Goal: Task Accomplishment & Management: Manage account settings

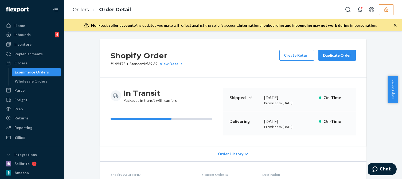
click at [386, 11] on icon "button" at bounding box center [385, 9] width 3 height 5
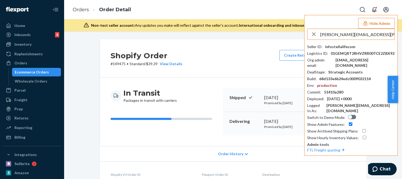
scroll to position [187, 0]
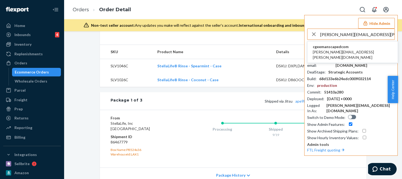
click at [359, 36] on input "lisa.avellino@manscaped.com" at bounding box center [357, 34] width 74 height 11
type input "lisa.avellino@manscaped.com"
click at [330, 48] on span "cgeemanscapedcom" at bounding box center [353, 46] width 80 height 5
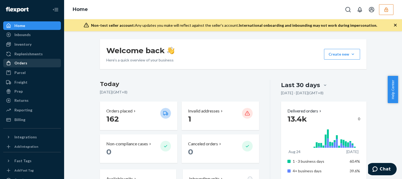
click at [20, 62] on div "Orders" at bounding box center [20, 62] width 13 height 5
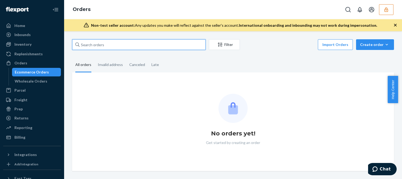
paste input "lisa.avellino@manscaped.com"
click at [114, 43] on input "text" at bounding box center [139, 44] width 134 height 11
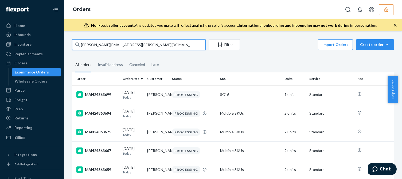
type input "lisa.avellino@manscaped.com"
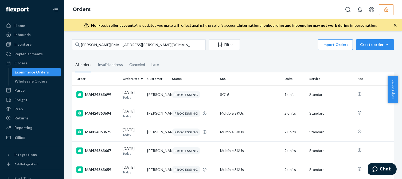
click at [384, 6] on button "button" at bounding box center [386, 9] width 14 height 11
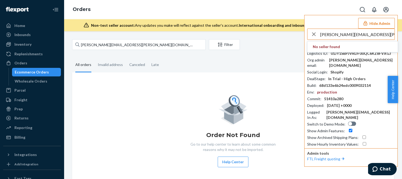
click at [349, 38] on input "lisa.avellino@manscaped.com" at bounding box center [357, 34] width 74 height 11
click at [352, 36] on input "lisa.avellino@manscaped.com" at bounding box center [357, 34] width 74 height 11
click at [353, 35] on input "lisa.avellino@manscaped.com" at bounding box center [357, 34] width 74 height 11
type input "lisa.avellino@manscaped.com"
click at [313, 33] on icon "button" at bounding box center [314, 34] width 4 height 4
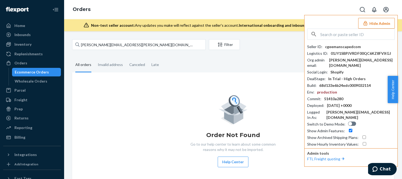
click at [343, 34] on input "text" at bounding box center [357, 34] width 74 height 11
paste input "lisa.avellino@manscaped.com"
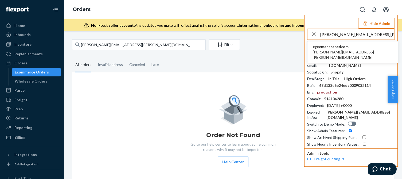
click at [350, 35] on input "lisa.avellino@manscaped.com" at bounding box center [357, 34] width 74 height 11
type input "lisa.avellino@manscaped.com"
click at [327, 45] on span "cgeemanscapedcom" at bounding box center [353, 46] width 80 height 5
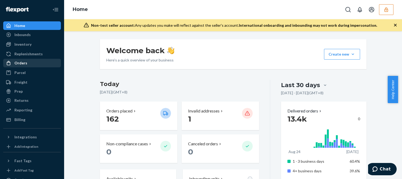
click at [28, 61] on div "Orders" at bounding box center [32, 62] width 57 height 7
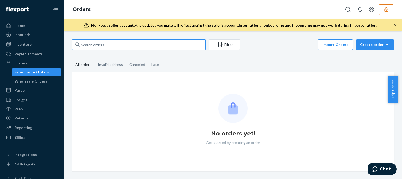
click at [88, 45] on input "text" at bounding box center [139, 44] width 134 height 11
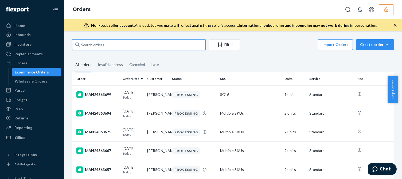
drag, startPoint x: 109, startPoint y: 40, endPoint x: 114, endPoint y: 45, distance: 6.8
click at [110, 40] on input "text" at bounding box center [139, 44] width 134 height 11
paste input "MAN24838495"
type input "MAN24838495"
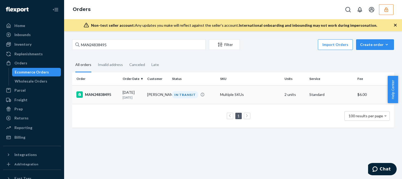
click at [108, 93] on div "MAN24838495" at bounding box center [97, 94] width 42 height 6
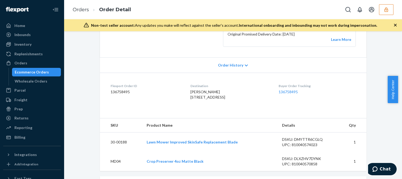
scroll to position [214, 0]
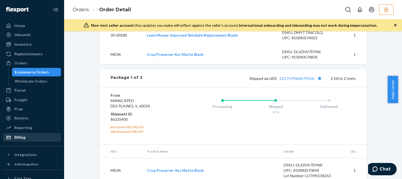
click at [21, 135] on div "Billing" at bounding box center [19, 137] width 11 height 5
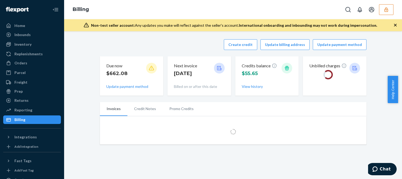
click at [153, 46] on div "Create credit Update billing address Update payment method" at bounding box center [233, 44] width 267 height 11
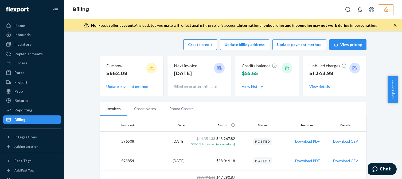
click at [199, 43] on button "Create credit" at bounding box center [200, 44] width 33 height 11
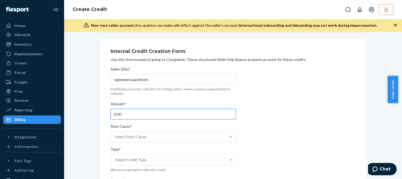
click at [132, 118] on input "0.00" at bounding box center [173, 114] width 125 height 11
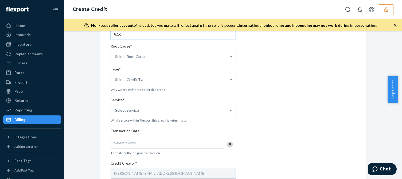
type input "8.16"
click at [161, 48] on div "Root Cause*" at bounding box center [173, 47] width 125 height 7
click at [116, 54] on input "Root Cause* Select Root Cause" at bounding box center [115, 56] width 1 height 5
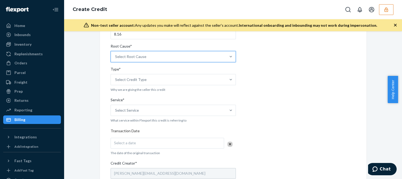
click at [166, 54] on div "Select Root Cause" at bounding box center [168, 56] width 115 height 11
click at [116, 54] on input "Root Cause* 0 results available. Select is focused ,type to refine list, press …" at bounding box center [115, 56] width 1 height 5
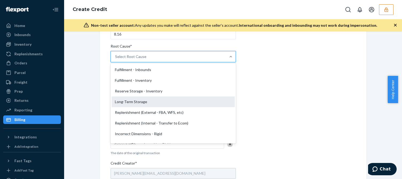
scroll to position [107, 0]
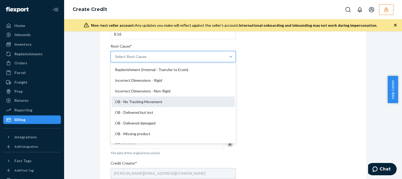
click at [131, 99] on div "OB - No Tracking Movement" at bounding box center [173, 101] width 123 height 11
click at [116, 59] on input "Root Cause* option OB - No Tracking Movement focused, 14 of 29. 29 results avai…" at bounding box center [115, 56] width 1 height 5
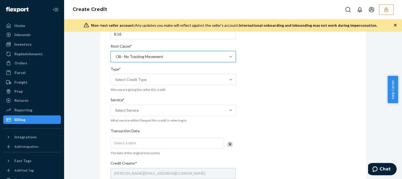
click at [96, 119] on div "Internal Credit Creation Form Use this form instead of going to Chargebee. Thes…" at bounding box center [233, 129] width 275 height 341
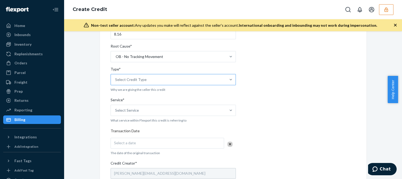
click at [133, 84] on div "Select Credit Type" at bounding box center [168, 79] width 115 height 11
click at [116, 82] on input "Type* Select Credit Type" at bounding box center [115, 79] width 1 height 5
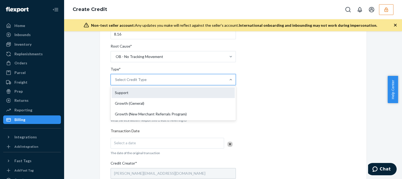
click at [135, 91] on div "Support" at bounding box center [173, 92] width 123 height 11
click at [116, 82] on input "Type* option Support focused, 1 of 3. 3 results available. Use Up and Down to c…" at bounding box center [115, 79] width 1 height 5
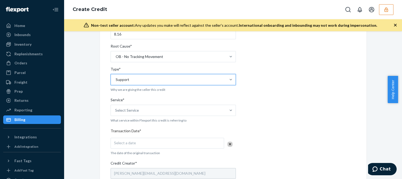
click at [86, 119] on div "Internal Credit Creation Form Use this form instead of going to Chargebee. Thes…" at bounding box center [233, 129] width 330 height 341
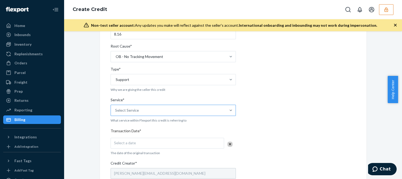
click at [133, 110] on div "Select Service" at bounding box center [127, 110] width 24 height 5
click at [116, 110] on input "Service* Select Service" at bounding box center [115, 110] width 1 height 5
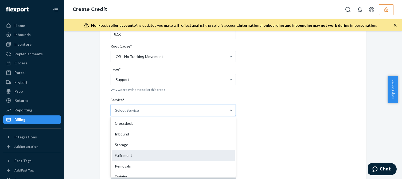
click at [130, 155] on div "Fulfillment" at bounding box center [173, 155] width 123 height 11
click at [116, 113] on input "Service* option Fulfillment focused, 4 of 10. 10 results available. Use Up and …" at bounding box center [115, 110] width 1 height 5
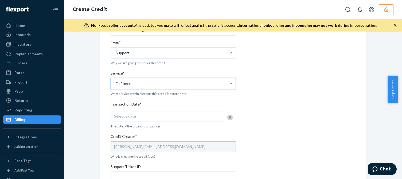
click at [126, 115] on span "Select a date" at bounding box center [125, 116] width 22 height 5
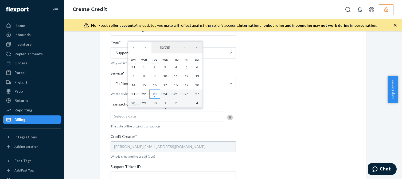
click at [157, 94] on button "23" at bounding box center [154, 93] width 11 height 9
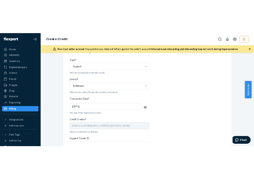
scroll to position [187, 0]
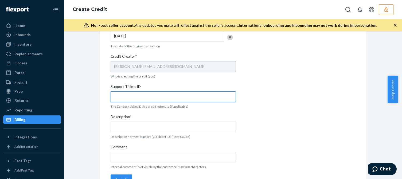
click at [133, 96] on input "Support Ticket ID" at bounding box center [173, 96] width 125 height 11
paste input "823517"
type input "823517"
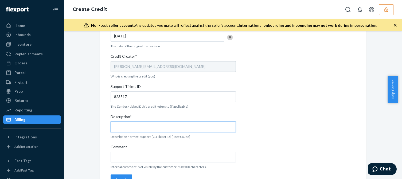
drag, startPoint x: 142, startPoint y: 129, endPoint x: 152, endPoint y: 128, distance: 10.2
click at [145, 128] on input "Description*" at bounding box center [173, 127] width 125 height 11
paste input "823517"
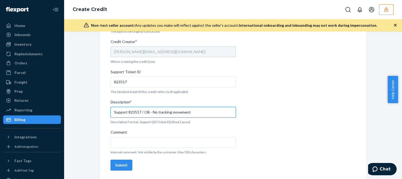
type input "Support 823517 / OB - No tracking movement"
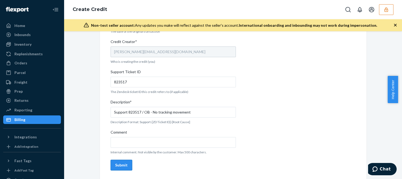
click at [114, 161] on button "Submit" at bounding box center [122, 165] width 22 height 11
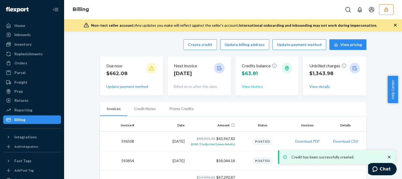
click at [247, 87] on button "View history" at bounding box center [252, 86] width 21 height 5
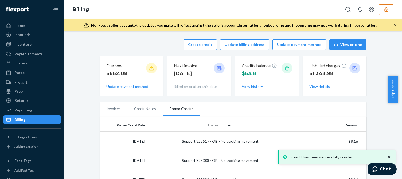
scroll to position [53, 0]
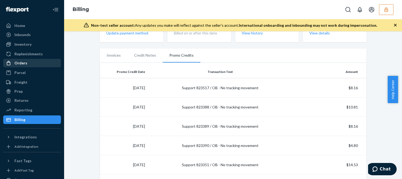
click at [17, 63] on div "Orders" at bounding box center [20, 62] width 13 height 5
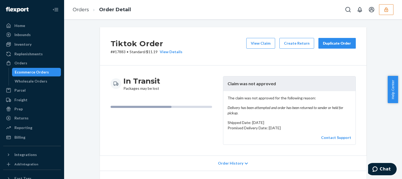
click at [243, 109] on em "Delivery has been attempted and order has been returned to sender or held for p…" at bounding box center [290, 110] width 124 height 11
click at [270, 109] on em "Delivery has been attempted and order has been returned to sender or held for p…" at bounding box center [290, 110] width 124 height 11
drag, startPoint x: 293, startPoint y: 112, endPoint x: 297, endPoint y: 110, distance: 5.2
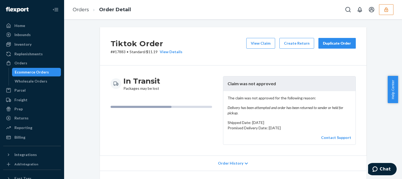
click at [293, 112] on em "Delivery has been attempted and order has been returned to sender or held for p…" at bounding box center [290, 110] width 124 height 11
click at [304, 108] on em "Delivery has been attempted and order has been returned to sender or held for p…" at bounding box center [290, 110] width 124 height 11
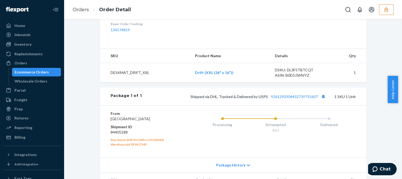
scroll to position [236, 0]
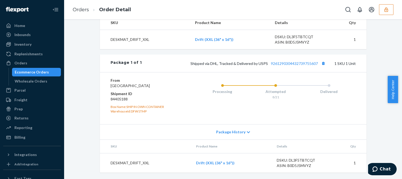
click at [293, 61] on div "Shipped via DHL, Tracked & Delivered by USPS 9261290304432739755607 1 SKU 1 Unit" at bounding box center [249, 63] width 214 height 7
click at [299, 61] on link "9261290304432739755607" at bounding box center [294, 63] width 47 height 5
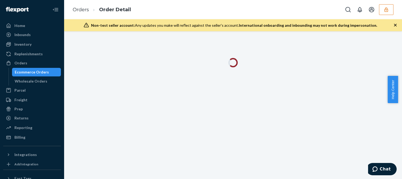
drag, startPoint x: 395, startPoint y: 25, endPoint x: 394, endPoint y: 28, distance: 3.5
click at [395, 25] on icon "button" at bounding box center [395, 25] width 3 height 3
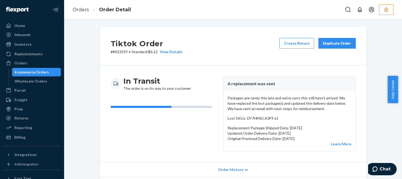
click at [259, 109] on p "Packages are rarely this late and we're sorry this still hasn't arrived. We hav…" at bounding box center [290, 103] width 124 height 16
click at [394, 6] on div "Orders Order Detail" at bounding box center [233, 9] width 338 height 19
click at [386, 10] on icon "button" at bounding box center [385, 9] width 3 height 5
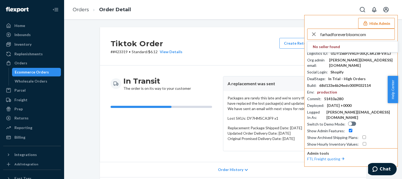
click at [369, 36] on input "farhadforeverbloomcom" at bounding box center [357, 34] width 74 height 11
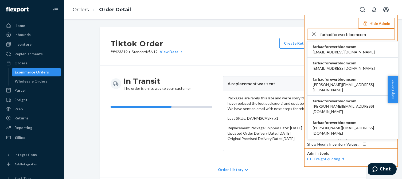
type input "farhadforeverbloomcom"
click at [338, 48] on span "farhadforeverbloomcom" at bounding box center [344, 46] width 62 height 5
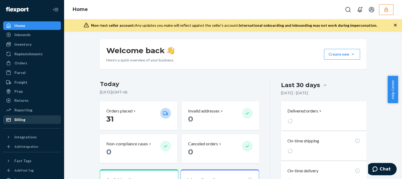
drag, startPoint x: 22, startPoint y: 120, endPoint x: 53, endPoint y: 111, distance: 31.5
click at [22, 120] on div "Billing" at bounding box center [19, 119] width 11 height 5
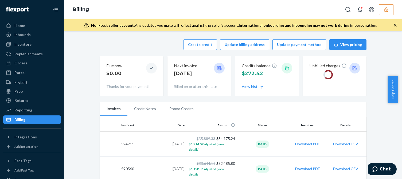
click at [134, 46] on div "Create credit Update billing address Update payment method View pricing" at bounding box center [233, 44] width 267 height 11
click at [203, 45] on button "Create credit" at bounding box center [200, 44] width 33 height 11
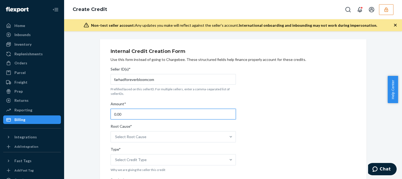
click at [137, 113] on input "0.00" at bounding box center [173, 114] width 125 height 11
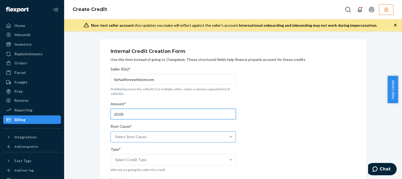
type input "20.00"
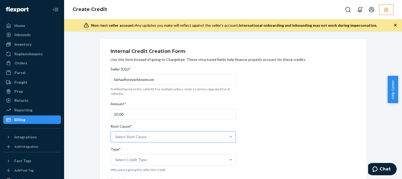
click at [139, 135] on div "Select Root Cause" at bounding box center [130, 136] width 31 height 5
click at [116, 135] on input "Root Cause* Select Root Cause" at bounding box center [115, 136] width 1 height 5
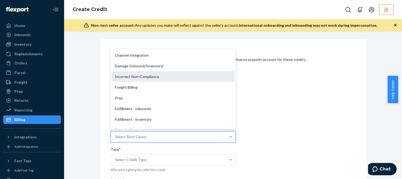
scroll to position [80, 0]
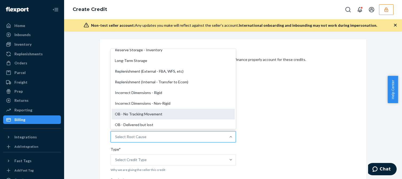
click at [124, 115] on div "OB - No Tracking Movement" at bounding box center [173, 114] width 123 height 11
click at [116, 134] on input "Root Cause* option OB - No Tracking Movement focused, 14 of 29. 29 results avai…" at bounding box center [115, 136] width 1 height 5
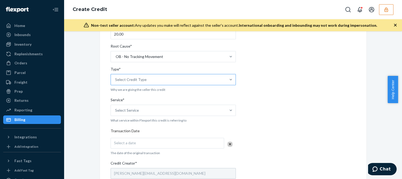
drag, startPoint x: 153, startPoint y: 80, endPoint x: 168, endPoint y: 80, distance: 15.0
click at [153, 80] on div "Select Credit Type" at bounding box center [168, 79] width 115 height 11
click at [116, 80] on input "Type* Select Credit Type" at bounding box center [115, 79] width 1 height 5
click at [131, 90] on div "Support" at bounding box center [173, 92] width 123 height 11
click at [116, 82] on input "Type* option Support focused, 1 of 3. 3 results available. Use Up and Down to c…" at bounding box center [115, 79] width 1 height 5
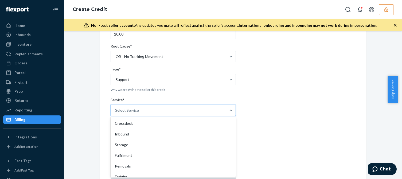
click at [123, 110] on div "Select Service" at bounding box center [127, 110] width 24 height 5
click at [116, 110] on input "Service* option Crossdock focused, 1 of 10. 10 results available. Use Up and Do…" at bounding box center [115, 110] width 1 height 5
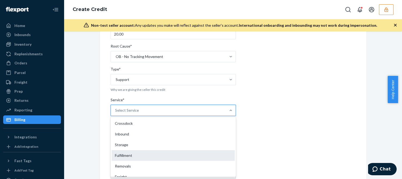
click at [119, 157] on div "Fulfillment" at bounding box center [173, 155] width 123 height 11
click at [116, 113] on input "Service* option Fulfillment focused, 4 of 10. 10 results available. Use Up and …" at bounding box center [115, 110] width 1 height 5
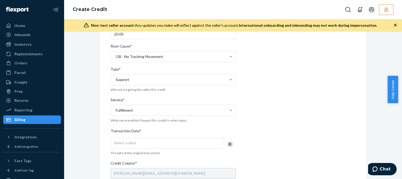
click at [85, 162] on div "Internal Credit Creation Form Use this form instead of going to Chargebee. Thes…" at bounding box center [233, 129] width 330 height 341
click at [135, 137] on div "Seller ID(s)* farhadforeverbloomcom Prefilled based on this sellerID. For multi…" at bounding box center [173, 139] width 125 height 310
click at [134, 148] on div "Select a date" at bounding box center [168, 143] width 114 height 11
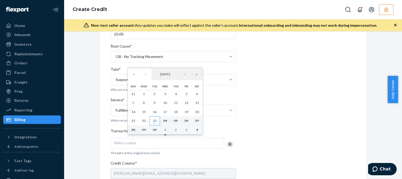
click at [156, 122] on abbr "23" at bounding box center [155, 121] width 4 height 4
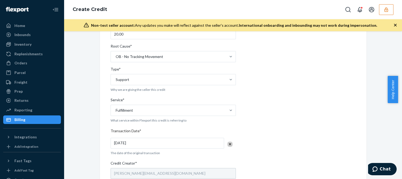
scroll to position [187, 0]
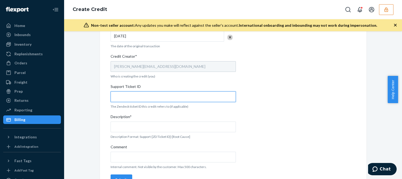
click at [136, 98] on input "Support Ticket ID" at bounding box center [173, 96] width 125 height 11
paste input "823540"
type input "823540"
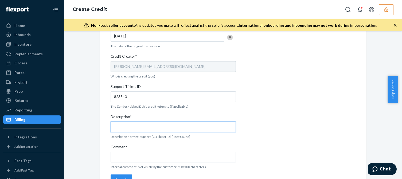
click at [126, 126] on input "Description*" at bounding box center [173, 127] width 125 height 11
paste input "823540"
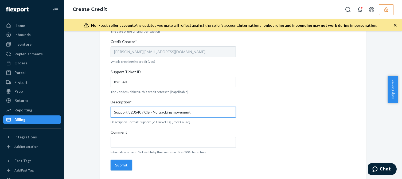
type input "Support 823540 / OB - No tracking movement"
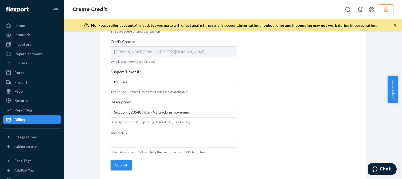
click at [116, 165] on div "Submit" at bounding box center [121, 164] width 13 height 5
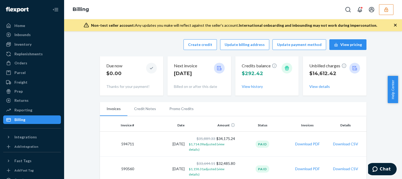
click at [384, 10] on icon "button" at bounding box center [386, 9] width 5 height 5
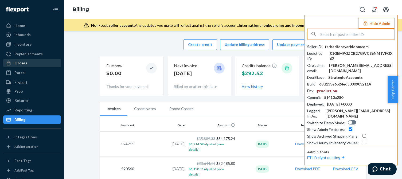
click at [21, 63] on div "Orders" at bounding box center [20, 62] width 13 height 5
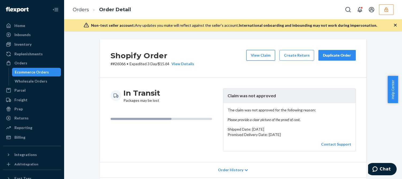
click at [261, 52] on button "View Claim" at bounding box center [260, 55] width 29 height 11
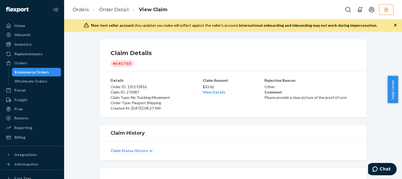
scroll to position [95, 0]
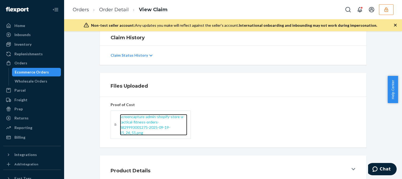
click at [146, 125] on span "screencapture-admin-shopify-store-a-tactical-fitness-orders-6829993001275-2025-…" at bounding box center [152, 124] width 64 height 21
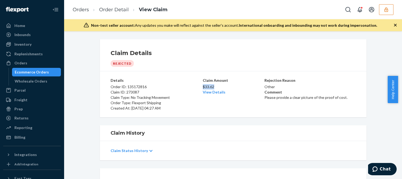
drag, startPoint x: 213, startPoint y: 86, endPoint x: 200, endPoint y: 88, distance: 13.3
click at [200, 88] on div "Details Order ID: 135172816 Claim ID: 273087 Claim Type: No Tracking Movement O…" at bounding box center [233, 94] width 245 height 33
copy p "$33.62"
click at [388, 11] on icon "button" at bounding box center [385, 9] width 3 height 5
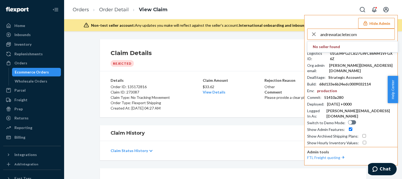
click at [364, 33] on input "andrewatacletecom" at bounding box center [357, 34] width 74 height 11
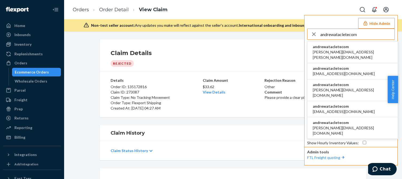
click at [367, 34] on input "andrewatacletecom" at bounding box center [357, 34] width 74 height 11
type input "andrewatacletecom"
click at [337, 46] on span "andrewatacletecom" at bounding box center [353, 46] width 80 height 5
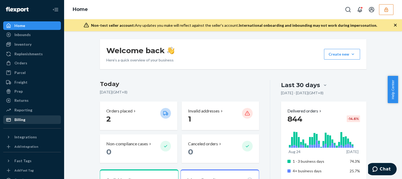
click at [25, 123] on div "Billing" at bounding box center [32, 119] width 57 height 7
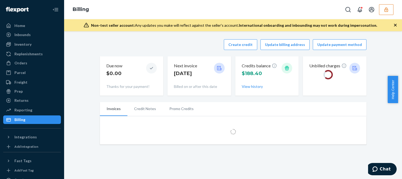
click at [136, 41] on div "Create credit Update billing address Update payment method" at bounding box center [233, 44] width 267 height 11
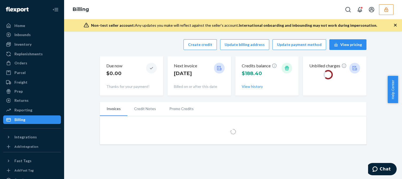
click at [164, 48] on div "Create credit Update billing address Update payment method View pricing" at bounding box center [233, 44] width 267 height 11
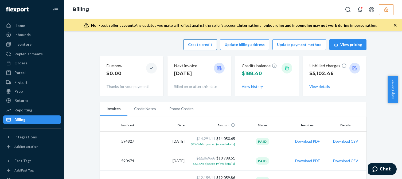
drag, startPoint x: 195, startPoint y: 45, endPoint x: 198, endPoint y: 42, distance: 4.5
click at [198, 42] on button "Create credit" at bounding box center [200, 44] width 33 height 11
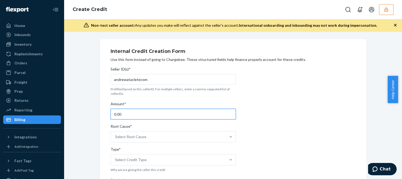
click at [131, 113] on input "0.00" at bounding box center [173, 114] width 125 height 11
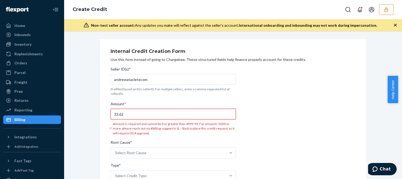
scroll to position [53, 0]
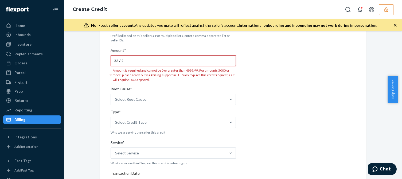
type input "33.62"
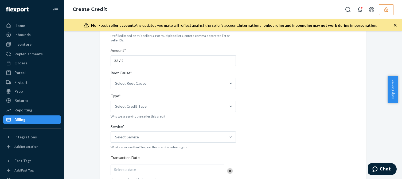
click at [124, 92] on div "Seller ID(s)* andrewatacletecom Prefilled based on this sellerID. For multiple …" at bounding box center [173, 166] width 125 height 310
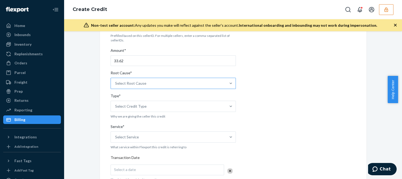
click at [135, 82] on div "Select Root Cause" at bounding box center [130, 83] width 31 height 5
click at [116, 82] on input "Root Cause* Select Root Cause" at bounding box center [115, 83] width 1 height 5
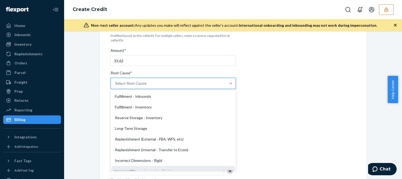
scroll to position [107, 0]
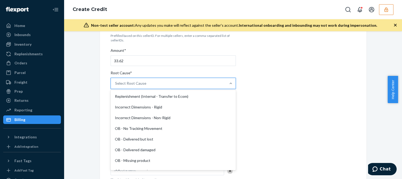
click at [137, 128] on div "OB - No Tracking Movement" at bounding box center [173, 128] width 123 height 11
click at [116, 86] on input "Root Cause* option OB - No Tracking Movement focused, 14 of 29. 29 results avai…" at bounding box center [115, 83] width 1 height 5
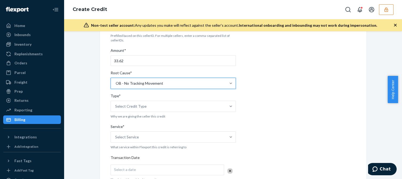
click at [282, 116] on div "Internal Credit Creation Form Use this form instead of going to Chargebee. Thes…" at bounding box center [233, 156] width 245 height 329
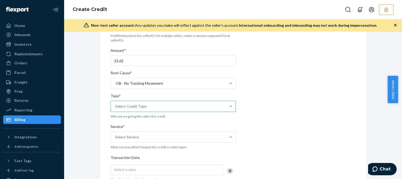
click at [156, 107] on div "Select Credit Type" at bounding box center [168, 106] width 115 height 11
click at [116, 107] on input "Type* Select Credit Type" at bounding box center [115, 106] width 1 height 5
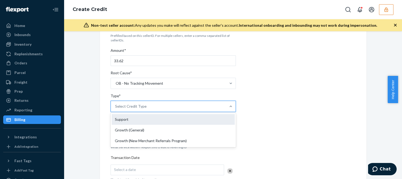
click at [129, 120] on div "Support" at bounding box center [173, 119] width 123 height 11
click at [116, 109] on input "Type* option Support focused, 1 of 3. 3 results available. Use Up and Down to c…" at bounding box center [115, 106] width 1 height 5
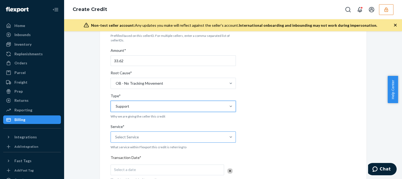
click at [130, 134] on div "Select Service" at bounding box center [168, 137] width 115 height 11
click at [116, 134] on input "Service* Select Service" at bounding box center [115, 136] width 1 height 5
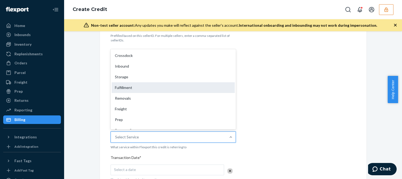
click at [134, 86] on div "Fulfillment" at bounding box center [173, 87] width 123 height 11
click at [116, 134] on input "Service* option Fulfillment focused, 4 of 10. 10 results available. Use Up and …" at bounding box center [115, 136] width 1 height 5
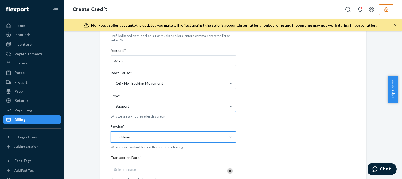
scroll to position [134, 0]
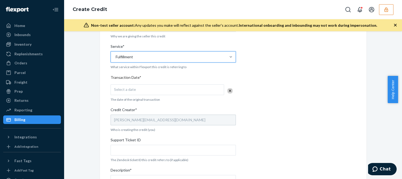
click at [122, 83] on div "Seller ID(s)* andrewatacletecom Prefilled based on this sellerID. For multiple …" at bounding box center [173, 86] width 125 height 310
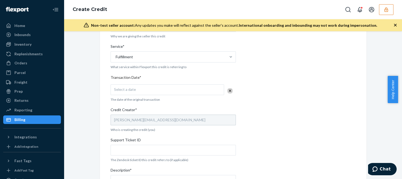
click at [124, 91] on span "Select a date" at bounding box center [125, 89] width 22 height 5
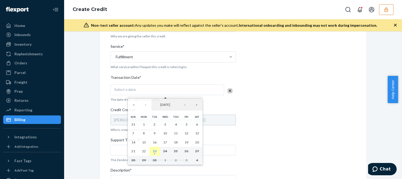
click at [156, 152] on abbr "23" at bounding box center [155, 151] width 4 height 4
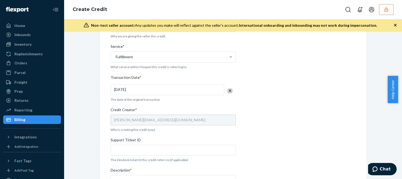
click at [123, 156] on div "Seller ID(s)* andrewatacletecom Prefilled based on this sellerID. For multiple …" at bounding box center [173, 86] width 125 height 310
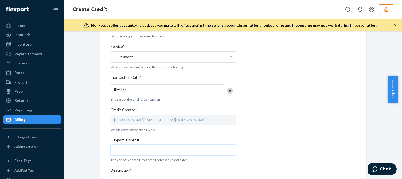
click at [127, 152] on input "Support Ticket ID" at bounding box center [173, 150] width 125 height 11
paste input "823537"
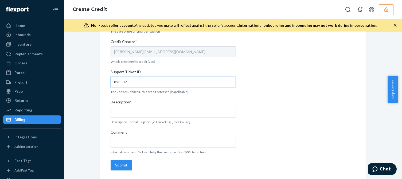
type input "823537"
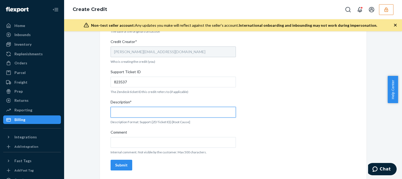
drag, startPoint x: 137, startPoint y: 108, endPoint x: 142, endPoint y: 108, distance: 4.8
click at [139, 108] on input "Description*" at bounding box center [173, 112] width 125 height 11
paste input "823537"
type input "Support 823537 / OB - No tracking movement"
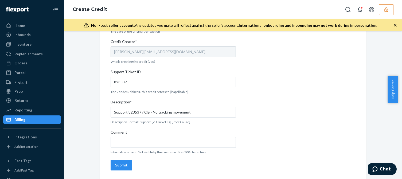
click at [122, 165] on div "Submit" at bounding box center [121, 164] width 13 height 5
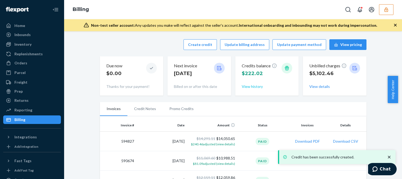
click at [248, 85] on button "View history" at bounding box center [252, 86] width 21 height 5
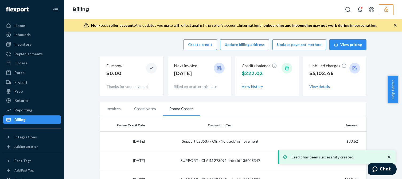
scroll to position [80, 0]
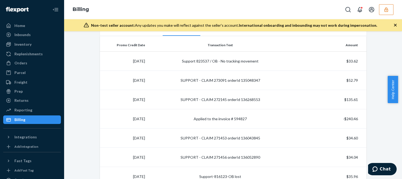
click at [383, 10] on button "button" at bounding box center [386, 9] width 14 height 11
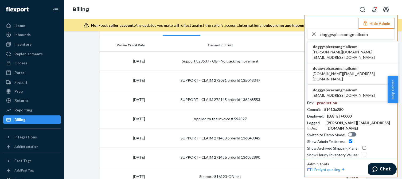
click at [343, 37] on input "doggyspicecomgmailcom" at bounding box center [357, 34] width 74 height 11
paste input "aryalifeusa@gmail."
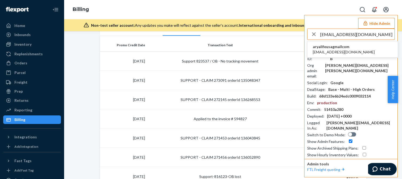
type input "aryalifeusa@gmail.com"
copy span "aryalifeusagmailcom"
drag, startPoint x: 346, startPoint y: 45, endPoint x: 313, endPoint y: 48, distance: 33.2
click at [313, 48] on li "aryalifeusagmailcom aryalifeusa@gmail.com" at bounding box center [353, 49] width 90 height 16
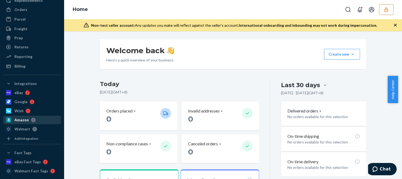
scroll to position [103, 0]
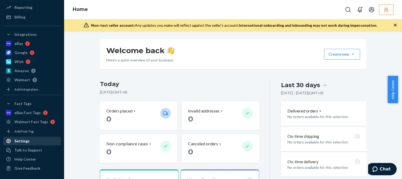
click at [26, 141] on div "Settings" at bounding box center [21, 140] width 15 height 5
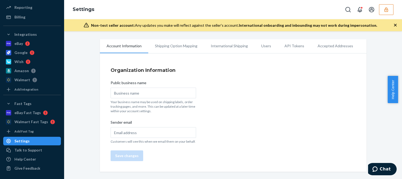
click at [260, 46] on li "Users" at bounding box center [266, 45] width 23 height 13
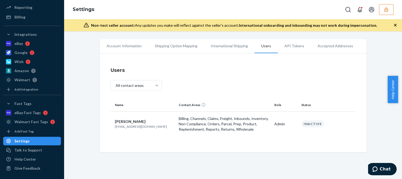
click at [274, 141] on div "Name Contact Areas Role Status Duncan Yeh aryalifeusa@gmail.com Billing, Channe…" at bounding box center [233, 120] width 245 height 43
drag, startPoint x: 333, startPoint y: 126, endPoint x: 250, endPoint y: 115, distance: 84.2
click at [253, 114] on tr "Duncan Yeh aryalifeusa@gmail.com Billing, Channels, Claims, Freight, Inbounds, …" at bounding box center [233, 123] width 245 height 25
click at [80, 159] on div "Account Information Shipping Option Mapping International Shipping Users API To…" at bounding box center [233, 105] width 338 height 148
click at [87, 147] on div "Account Information Shipping Option Mapping International Shipping Users API To…" at bounding box center [233, 95] width 330 height 113
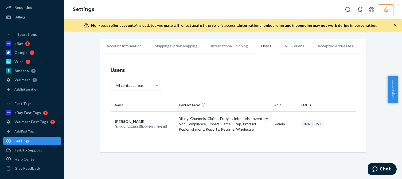
click at [84, 65] on div "Account Information Shipping Option Mapping International Shipping Users API To…" at bounding box center [233, 95] width 330 height 113
click at [22, 81] on div "Walmart" at bounding box center [22, 79] width 16 height 5
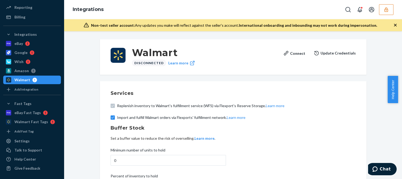
click at [153, 53] on h3 "Walmart" at bounding box center [205, 53] width 147 height 10
copy h3 "Walmart"
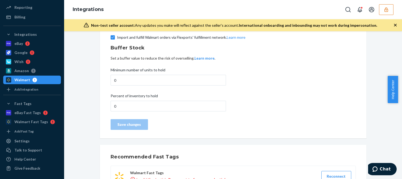
scroll to position [101, 0]
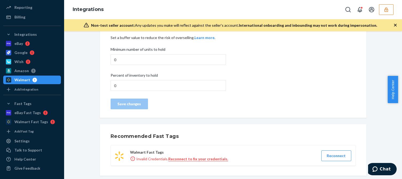
click at [148, 150] on strong "Walmart Fast Tags" at bounding box center [147, 152] width 34 height 5
copy strong "Walmart Fast Tags"
drag, startPoint x: 352, startPoint y: 50, endPoint x: 354, endPoint y: 45, distance: 4.7
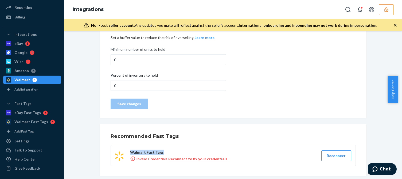
click at [352, 50] on div "Services Replenish inventory to Walmart's fulfillment service (WFS) via Flexpor…" at bounding box center [233, 49] width 245 height 124
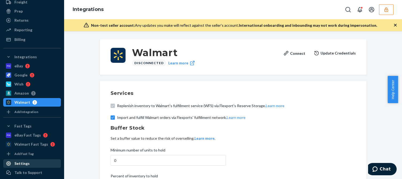
scroll to position [103, 0]
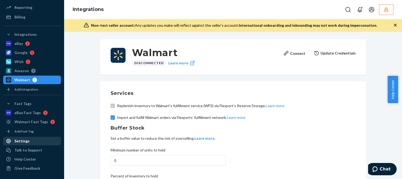
click at [23, 139] on div "Settings" at bounding box center [21, 140] width 15 height 5
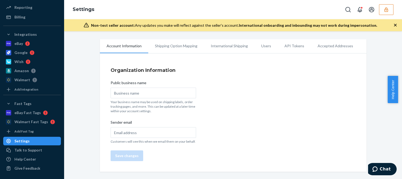
click at [264, 47] on li "Users" at bounding box center [266, 45] width 23 height 13
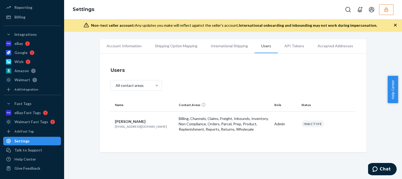
click at [234, 127] on p "Billing, Channels, Claims, Freight, Inbounds, Inventory, Non Compliance, Orders…" at bounding box center [224, 124] width 91 height 16
click at [216, 130] on p "Billing, Channels, Claims, Freight, Inbounds, Inventory, Non Compliance, Orders…" at bounding box center [224, 124] width 91 height 16
click at [216, 129] on p "Billing, Channels, Claims, Freight, Inbounds, Inventory, Non Compliance, Orders…" at bounding box center [224, 124] width 91 height 16
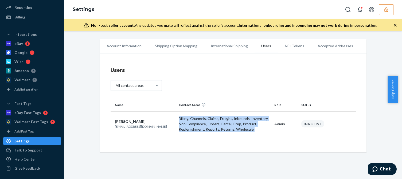
click at [364, 62] on div "Users All contact areas Name Contact Areas Role Status [PERSON_NAME] [EMAIL_ADD…" at bounding box center [233, 104] width 267 height 96
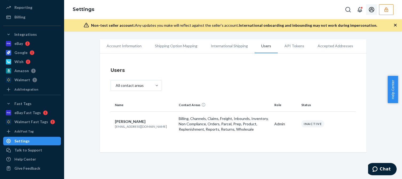
click at [389, 10] on icon "button" at bounding box center [386, 9] width 5 height 5
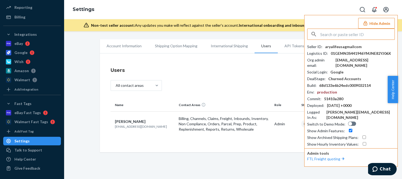
click at [345, 36] on input "text" at bounding box center [357, 34] width 74 height 11
click at [349, 36] on input "infostellalifecom" at bounding box center [357, 34] width 74 height 11
click at [360, 37] on input "infostellalifecom" at bounding box center [357, 34] width 74 height 11
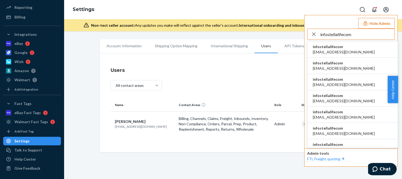
type input "infostellalifecom"
click at [330, 49] on span "[EMAIL_ADDRESS][DOMAIN_NAME]" at bounding box center [344, 51] width 62 height 5
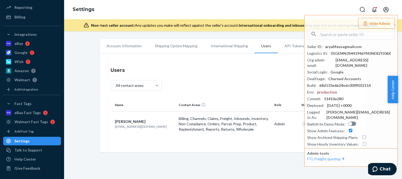
scroll to position [94, 0]
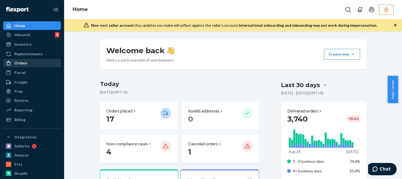
click at [28, 62] on div "Orders" at bounding box center [32, 62] width 57 height 7
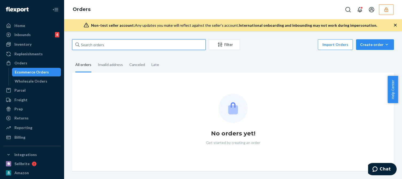
click at [105, 45] on input "text" at bounding box center [139, 44] width 134 height 11
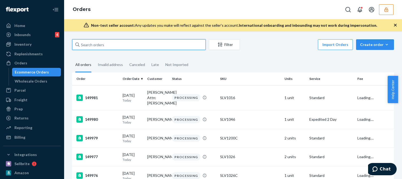
paste input "[PERSON_NAME]"
type input "[PERSON_NAME]"
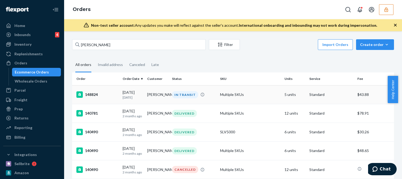
click at [131, 95] on div "[DATE] [DATE]" at bounding box center [133, 95] width 20 height 10
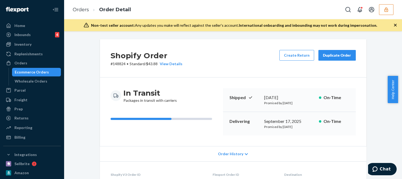
click at [213, 71] on div "Shopify Order # 148824 • Standard / $43.88 View Details Create Return Duplicate…" at bounding box center [233, 58] width 267 height 38
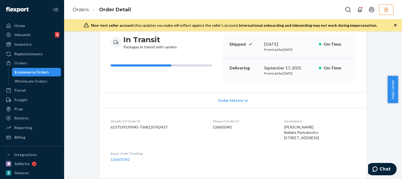
scroll to position [80, 0]
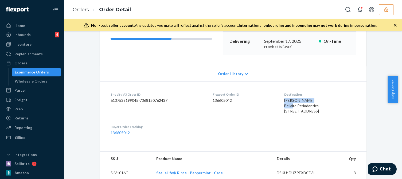
drag, startPoint x: 274, startPoint y: 101, endPoint x: 318, endPoint y: 102, distance: 43.8
click at [318, 102] on dl "Shopify V3 Order ID 6137539199045-7368120762437 Flexport Order ID 136605042 Des…" at bounding box center [233, 113] width 267 height 65
copy span "Sharon Minott-Warren"
click at [292, 104] on span "Sharon Minott-Warren Bellaire Periodontics 4747 Bellaire Blvd Ste 395 Suite 395…" at bounding box center [301, 105] width 35 height 15
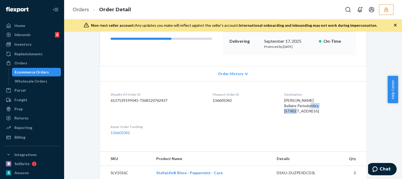
click at [292, 104] on span "Sharon Minott-Warren Bellaire Periodontics 4747 Bellaire Blvd Ste 395 Suite 395…" at bounding box center [301, 105] width 35 height 15
copy span "Bellaire Periodontics"
drag, startPoint x: 316, startPoint y: 111, endPoint x: 275, endPoint y: 111, distance: 40.3
click at [275, 111] on dl "Shopify V3 Order ID 6137539199045-7368120762437 Flexport Order ID 136605042 Des…" at bounding box center [233, 113] width 267 height 65
copy span "4747 Bellaire Blvd Ste 395"
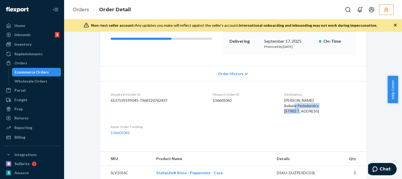
drag, startPoint x: 291, startPoint y: 116, endPoint x: 275, endPoint y: 117, distance: 16.0
click at [275, 117] on dl "Shopify V3 Order ID 6137539199045-7368120762437 Flexport Order ID 136605042 Des…" at bounding box center [233, 113] width 267 height 65
copy span "Suite 395"
click at [284, 113] on span "Sharon Minott-Warren Bellaire Periodontics 4747 Bellaire Blvd Ste 395 Suite 395…" at bounding box center [301, 105] width 35 height 15
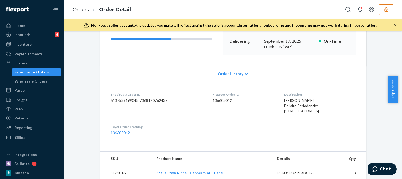
copy span "Bellaire"
click at [300, 113] on span "Sharon Minott-Warren Bellaire Periodontics 4747 Bellaire Blvd Ste 395 Suite 395…" at bounding box center [301, 105] width 35 height 15
copy span "77401"
click at [388, 9] on icon "button" at bounding box center [386, 9] width 5 height 5
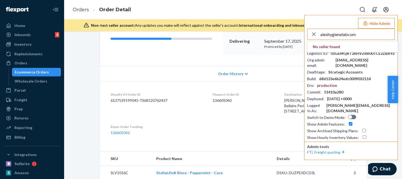
click at [363, 34] on input "alexhygienelabcom" at bounding box center [357, 34] width 74 height 11
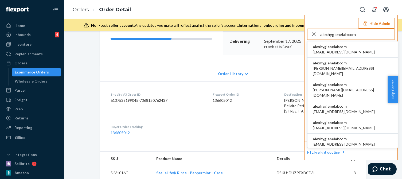
type input "alexhygienelabcom"
click at [326, 46] on span "alexhygienelabcom" at bounding box center [344, 46] width 62 height 5
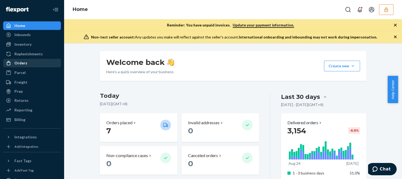
click at [21, 61] on div "Orders" at bounding box center [20, 62] width 13 height 5
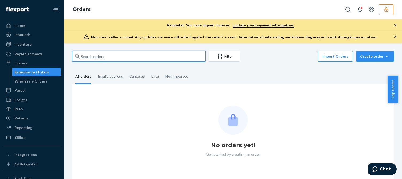
click at [108, 56] on input "text" at bounding box center [139, 56] width 134 height 11
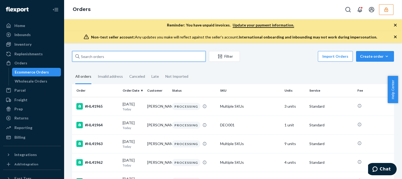
paste input "HL40500"
type input "HL40500"
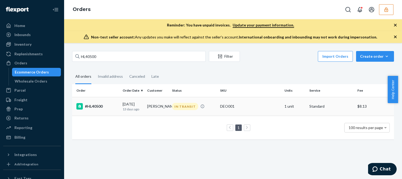
click at [129, 114] on td "09/10/2025 13 days ago" at bounding box center [132, 106] width 25 height 19
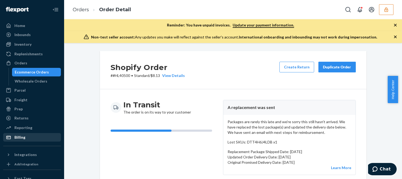
click at [28, 137] on div "Billing" at bounding box center [32, 137] width 57 height 7
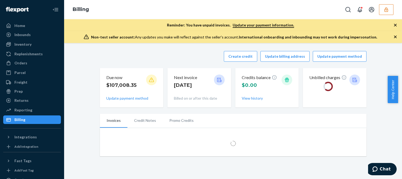
click at [179, 58] on div "Create credit Update billing address Update payment method" at bounding box center [233, 56] width 267 height 11
click at [188, 56] on div "Create credit Update billing address Update payment method View pricing" at bounding box center [233, 56] width 267 height 11
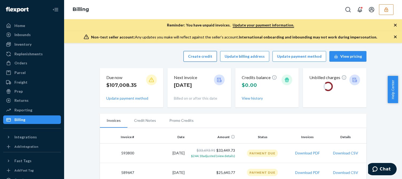
click at [203, 55] on button "Create credit" at bounding box center [200, 56] width 33 height 11
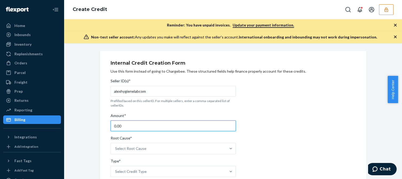
click at [142, 126] on input "0.00" at bounding box center [173, 125] width 125 height 11
type input "10.40"
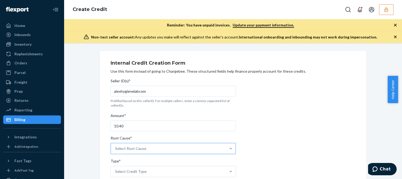
click at [129, 149] on div "Select Root Cause" at bounding box center [130, 148] width 31 height 5
click at [116, 149] on input "Root Cause* Select Root Cause" at bounding box center [115, 148] width 1 height 5
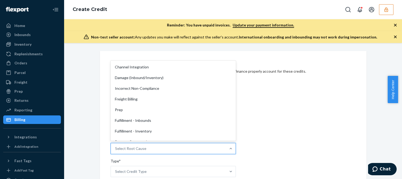
scroll to position [80, 0]
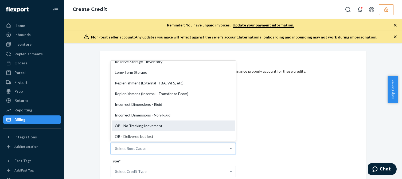
click at [138, 126] on div "OB - No Tracking Movement" at bounding box center [173, 125] width 123 height 11
click at [116, 146] on input "Root Cause* option OB - No Tracking Movement focused, 14 of 29. 29 results avai…" at bounding box center [115, 148] width 1 height 5
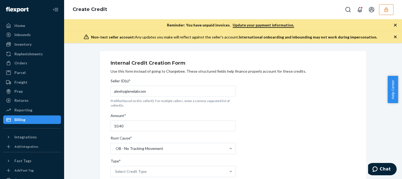
scroll to position [53, 0]
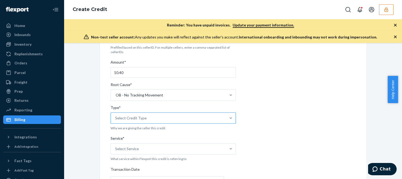
click at [133, 119] on div "Select Credit Type" at bounding box center [131, 117] width 32 height 5
click at [116, 119] on input "Type* Select Credit Type" at bounding box center [115, 117] width 1 height 5
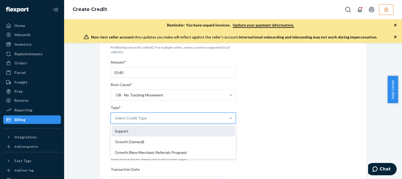
click at [127, 131] on div "Support" at bounding box center [173, 131] width 123 height 11
click at [116, 121] on input "Type* option Support focused, 1 of 3. 3 results available. Use Up and Down to c…" at bounding box center [115, 117] width 1 height 5
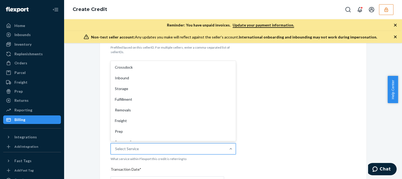
drag, startPoint x: 129, startPoint y: 146, endPoint x: 219, endPoint y: 143, distance: 90.1
click at [129, 146] on div "Select Service" at bounding box center [168, 148] width 115 height 11
click at [116, 146] on input "Service* option Crossdock focused, 1 of 10. 10 results available. Use Up and Do…" at bounding box center [115, 148] width 1 height 5
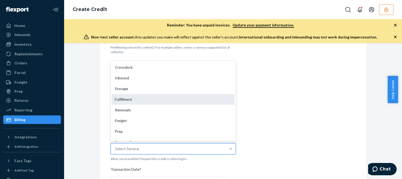
click at [130, 95] on div "Fulfillment" at bounding box center [173, 99] width 123 height 11
click at [116, 146] on input "Service* option Fulfillment focused, 4 of 10. 10 results available. Use Up and …" at bounding box center [115, 148] width 1 height 5
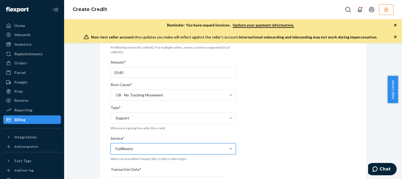
scroll to position [134, 0]
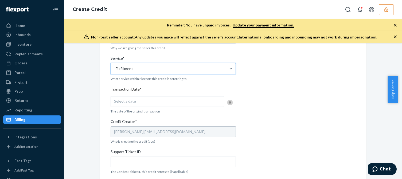
click at [147, 104] on div "Select a date" at bounding box center [168, 101] width 114 height 11
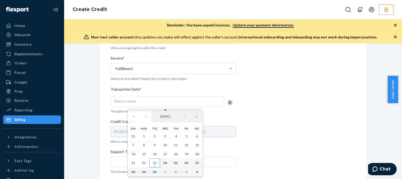
click at [154, 163] on abbr "23" at bounding box center [155, 163] width 4 height 4
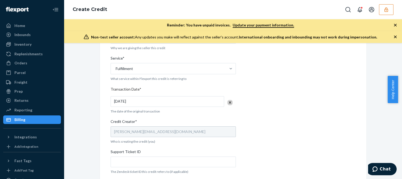
scroll to position [213, 0]
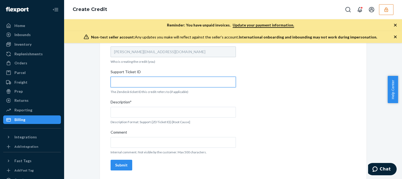
click at [142, 77] on input "Support Ticket ID" at bounding box center [173, 82] width 125 height 11
paste input "823562"
type input "823562"
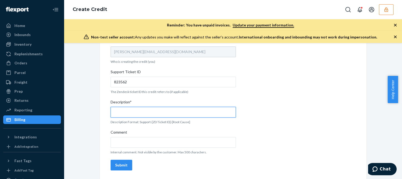
drag, startPoint x: 139, startPoint y: 109, endPoint x: 155, endPoint y: 111, distance: 16.7
click at [140, 109] on input "Description*" at bounding box center [173, 112] width 125 height 11
paste input "823562"
type input "Support 823562 / OB - No tracking movement"
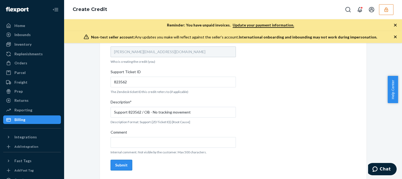
click at [118, 164] on div "Submit" at bounding box center [121, 164] width 13 height 5
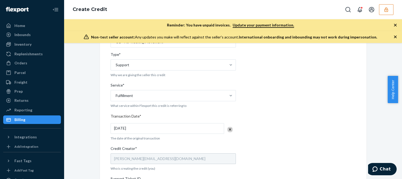
scroll to position [53, 0]
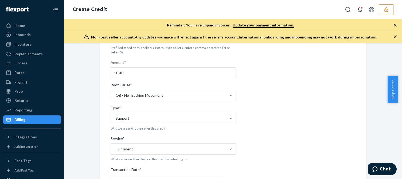
drag, startPoint x: 396, startPoint y: 38, endPoint x: 395, endPoint y: 35, distance: 3.4
click at [396, 38] on icon "button" at bounding box center [395, 36] width 5 height 5
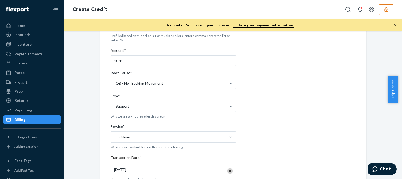
click at [395, 25] on icon "button" at bounding box center [395, 25] width 3 height 3
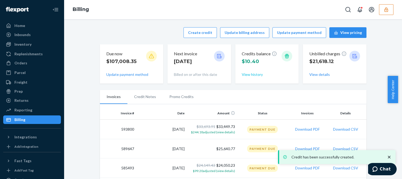
click at [255, 76] on button "View history" at bounding box center [252, 74] width 21 height 5
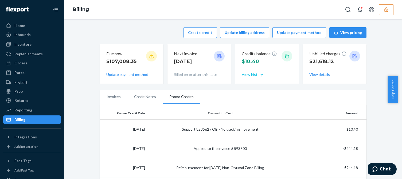
click at [250, 75] on button "View history" at bounding box center [252, 74] width 21 height 5
click at [385, 9] on icon "button" at bounding box center [386, 9] width 5 height 5
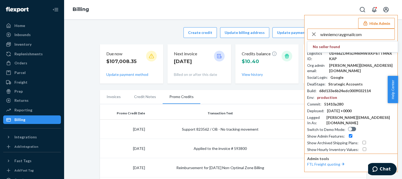
click at [370, 36] on input "winniemcraygmailcom" at bounding box center [357, 34] width 74 height 11
click at [361, 35] on input "winniemcraygmailcom" at bounding box center [357, 34] width 74 height 11
type input "winniemcraygmailcom"
click at [335, 48] on span "winniemcraygmailcom" at bounding box center [353, 46] width 80 height 5
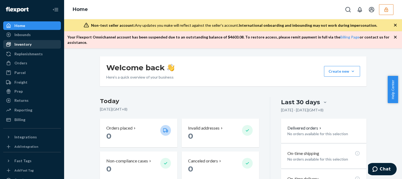
click at [33, 48] on div "Inventory" at bounding box center [32, 44] width 57 height 7
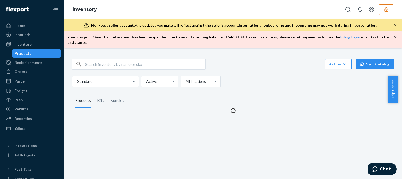
click at [258, 76] on div "Standard Active All locations" at bounding box center [231, 81] width 318 height 11
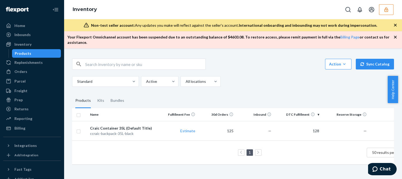
scroll to position [0, 26]
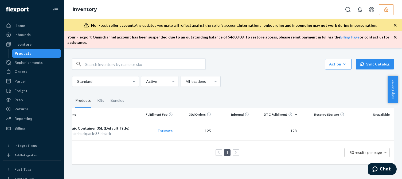
click at [83, 150] on div "1 50 results per page" at bounding box center [222, 152] width 336 height 17
click at [20, 72] on div "Orders" at bounding box center [20, 71] width 13 height 5
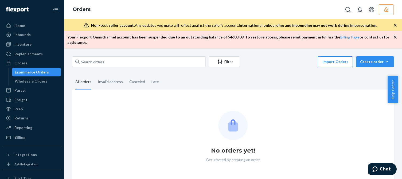
click at [274, 76] on fieldset "All orders Invalid address Canceled Late" at bounding box center [233, 82] width 322 height 15
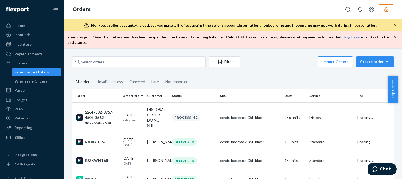
click at [270, 76] on fieldset "All orders Invalid address Canceled Late Not Imported" at bounding box center [233, 82] width 322 height 15
click at [149, 115] on td "DISPOSAL ORDER - DO NOT SHIP" at bounding box center [157, 117] width 25 height 30
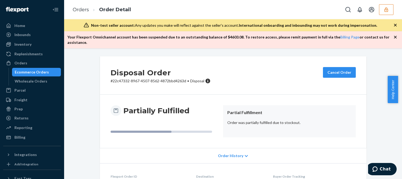
drag, startPoint x: 361, startPoint y: 105, endPoint x: 348, endPoint y: 106, distance: 13.6
click at [361, 105] on div "Partially Fulfilled Partial Fulfillment Order was partially fulfilled due to st…" at bounding box center [233, 121] width 267 height 53
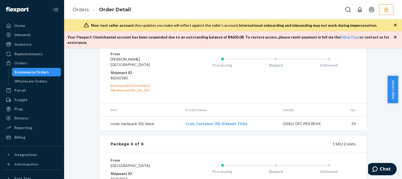
scroll to position [663, 0]
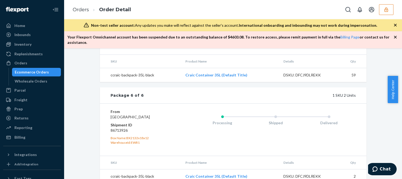
click at [388, 8] on icon "button" at bounding box center [386, 9] width 5 height 5
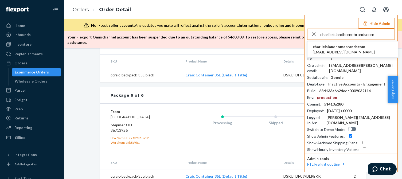
type input "charlieislandhomebrandscom"
click at [343, 50] on span "[EMAIL_ADDRESS][DOMAIN_NAME]" at bounding box center [344, 51] width 62 height 5
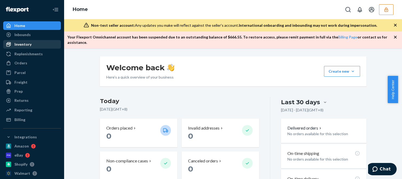
click at [31, 46] on div "Inventory" at bounding box center [32, 44] width 57 height 7
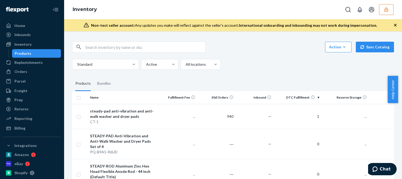
click at [396, 28] on div "Non-test seller account: Any updates you make will reflect against the seller's…" at bounding box center [233, 25] width 338 height 12
click at [384, 13] on button "button" at bounding box center [386, 9] width 14 height 11
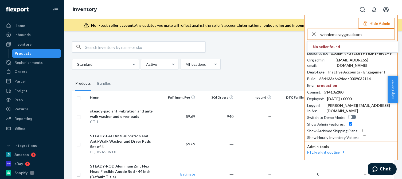
click at [366, 32] on input "winniemcraygmailcom" at bounding box center [357, 34] width 74 height 11
click at [367, 39] on input "winniemcraygmailcom" at bounding box center [357, 34] width 74 height 11
click at [369, 30] on input "winniemcraygmailcom" at bounding box center [357, 34] width 74 height 11
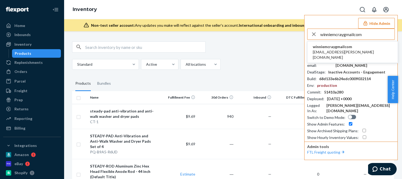
type input "winniemcraygmailcom"
click at [334, 46] on span "winniemcraygmailcom" at bounding box center [353, 46] width 80 height 5
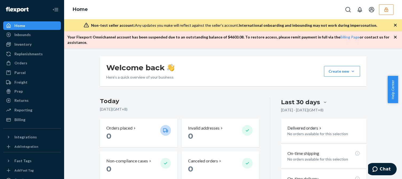
click at [396, 36] on icon "button" at bounding box center [395, 37] width 3 height 3
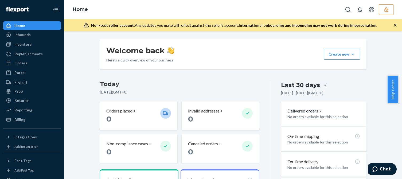
click at [395, 28] on div "Non-test seller account: Any updates you make will reflect against the seller's…" at bounding box center [233, 25] width 338 height 12
click at [394, 26] on icon "button" at bounding box center [395, 24] width 5 height 5
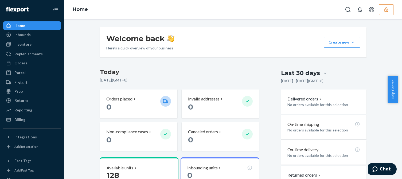
click at [92, 81] on div "Welcome back Here’s a quick overview of your business Create new Create new inb…" at bounding box center [233, 134] width 330 height 215
drag, startPoint x: 29, startPoint y: 65, endPoint x: 40, endPoint y: 67, distance: 11.8
click at [29, 65] on div "Orders" at bounding box center [32, 62] width 57 height 7
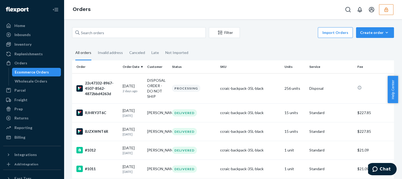
click at [293, 53] on fieldset "All orders Invalid address Canceled Late Not Imported" at bounding box center [233, 53] width 322 height 15
click at [125, 86] on div "[DATE] [DATE]" at bounding box center [133, 88] width 20 height 10
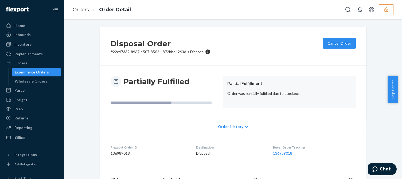
click at [317, 50] on div "Disposal Order # 22c47332-8967-4507-8562-4872bbd4263d • Disposal Cancel Order" at bounding box center [233, 46] width 267 height 38
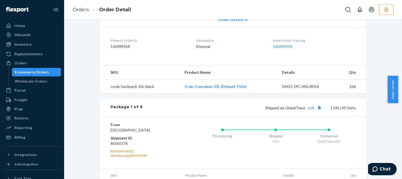
scroll to position [134, 0]
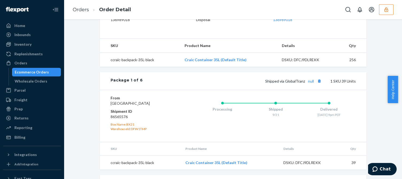
click at [303, 58] on div "DSKU: DFCJ9DLREKK" at bounding box center [307, 59] width 50 height 5
copy div "DFCJ9DLREKK"
click at [21, 47] on div "Inventory" at bounding box center [22, 44] width 17 height 5
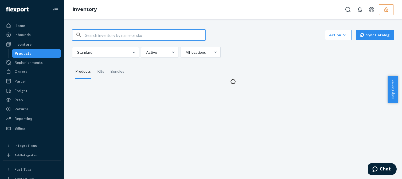
click at [111, 36] on input "text" at bounding box center [145, 35] width 120 height 11
type input "DFCJ9DLREKK"
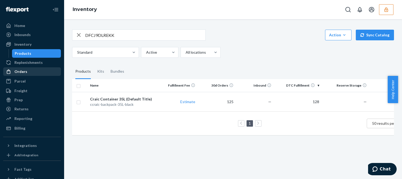
click at [28, 73] on div "Orders" at bounding box center [32, 71] width 57 height 7
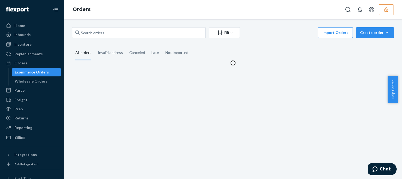
click at [302, 47] on fieldset "All orders Invalid address Canceled Late Not Imported" at bounding box center [233, 53] width 322 height 15
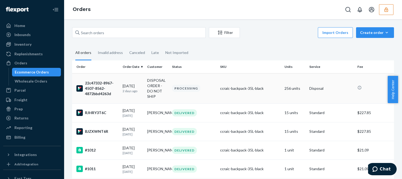
click at [161, 90] on td "DISPOSAL ORDER - DO NOT SHIP" at bounding box center [157, 88] width 25 height 30
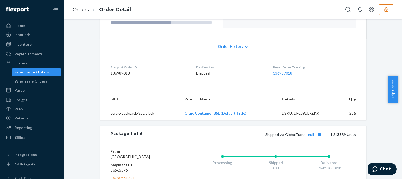
click at [349, 91] on div "Disposal Order # 22c47332-8967-4507-8562-4872bbd4263d • Disposal Cancel Order P…" at bounding box center [233, 33] width 267 height 173
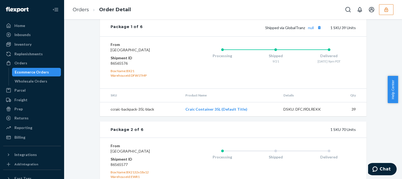
scroll to position [214, 0]
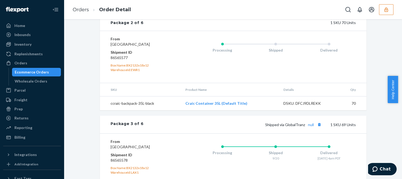
click at [118, 58] on dd "86565577" at bounding box center [143, 57] width 64 height 5
copy dd "86565577"
click at [383, 38] on div "Disposal Order # 22c47332-8967-4507-8562-4872bbd4263d • Disposal Cancel Order P…" at bounding box center [233, 131] width 330 height 796
click at [365, 73] on div "Disposal Order # 22c47332-8967-4507-8562-4872bbd4263d • Disposal Cancel Order P…" at bounding box center [233, 128] width 275 height 790
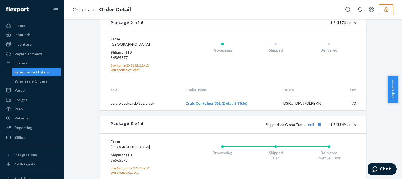
click at [315, 72] on div "Processing Shipped Delivered" at bounding box center [264, 56] width 181 height 41
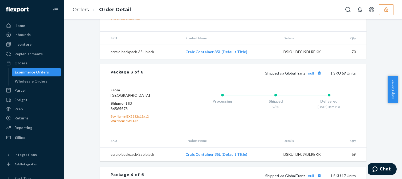
scroll to position [265, 0]
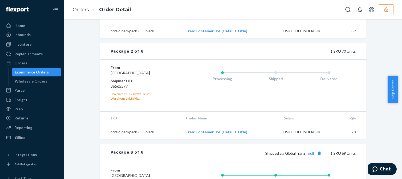
click at [115, 87] on dd "86565577" at bounding box center [143, 86] width 64 height 5
copy dd "86565577"
click at [343, 82] on div "Delivered" at bounding box center [328, 77] width 53 height 21
click at [117, 86] on dd "86565577" at bounding box center [143, 86] width 64 height 5
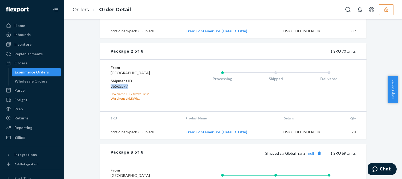
click at [117, 86] on dd "86565577" at bounding box center [143, 86] width 64 height 5
copy dd "86565577"
click at [132, 98] on div "WarehouseId: EWR1" at bounding box center [143, 98] width 64 height 5
copy div "EWR1"
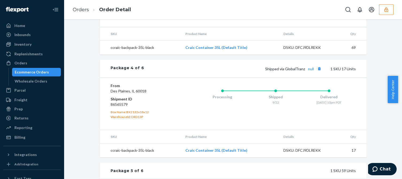
scroll to position [532, 0]
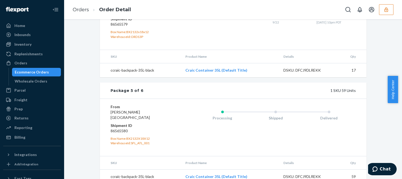
click at [117, 128] on dd "86565580" at bounding box center [143, 130] width 64 height 5
copy dd "86565580"
click at [141, 141] on div "WarehouseId: SFL_ATL_001" at bounding box center [143, 143] width 64 height 5
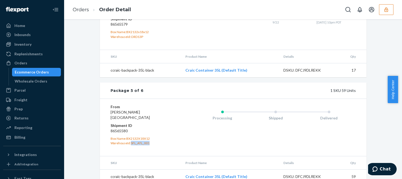
copy div "SFL_ATL_001"
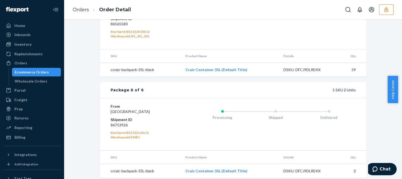
click at [116, 122] on dd "86713926" at bounding box center [143, 124] width 64 height 5
copy dd "86713926"
click at [132, 135] on div "WarehouseId: EWR1" at bounding box center [143, 137] width 64 height 5
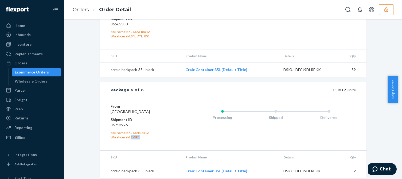
copy div "EWR1"
drag, startPoint x: 385, startPoint y: 9, endPoint x: 391, endPoint y: 14, distance: 7.4
click at [385, 9] on icon "button" at bounding box center [385, 9] width 3 height 5
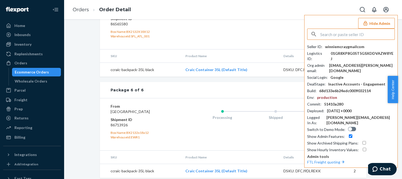
click at [342, 35] on input "text" at bounding box center [357, 34] width 74 height 11
click at [348, 34] on input "daglioddenno" at bounding box center [357, 34] width 74 height 11
type input "daglioddenno"
click at [325, 50] on span "dag@liodden.no" at bounding box center [344, 51] width 62 height 5
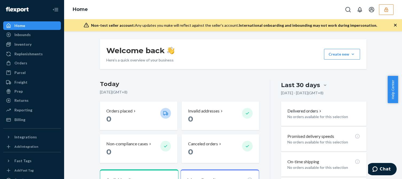
click at [354, 72] on div "Welcome back Here’s a quick overview of your business Create new Create new inb…" at bounding box center [233, 146] width 275 height 215
click at [31, 44] on div "Inventory" at bounding box center [32, 44] width 57 height 7
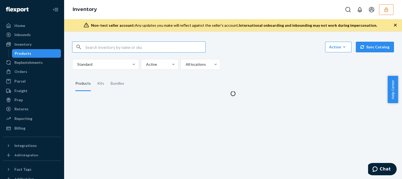
click at [334, 73] on div "Action Create product Create kit or bundle Bulk create products Bulk update pro…" at bounding box center [233, 65] width 330 height 61
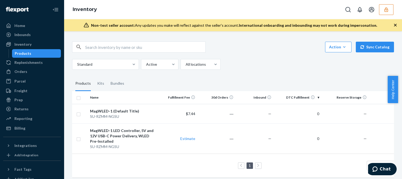
scroll to position [8, 0]
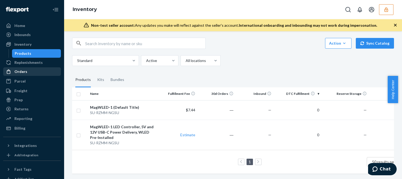
click at [32, 68] on div "Orders" at bounding box center [32, 71] width 57 height 7
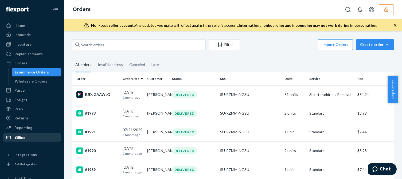
click at [27, 139] on div "Billing" at bounding box center [32, 137] width 57 height 7
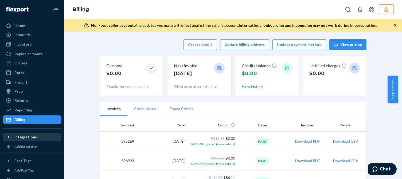
click at [25, 138] on div "Integrations" at bounding box center [25, 136] width 22 height 5
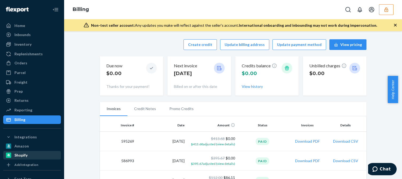
click at [20, 154] on div "Shopify" at bounding box center [20, 155] width 13 height 5
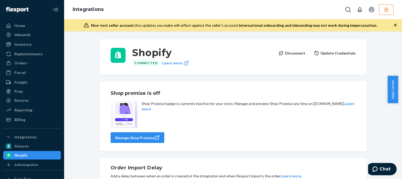
click at [293, 53] on button "Disconnect" at bounding box center [291, 53] width 27 height 11
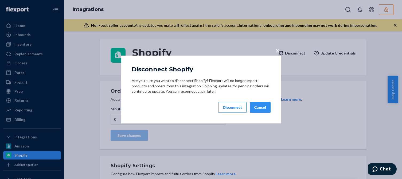
click at [229, 108] on div "Disconnect" at bounding box center [232, 107] width 19 height 5
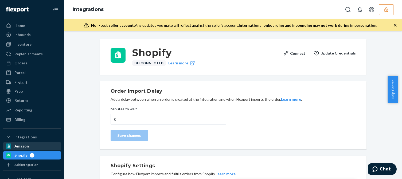
click at [26, 145] on div "Amazon" at bounding box center [21, 145] width 14 height 5
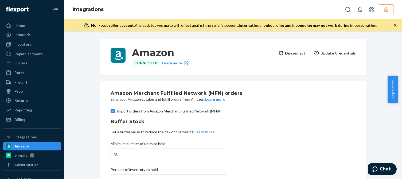
click at [293, 56] on button "Disconnect" at bounding box center [291, 53] width 27 height 11
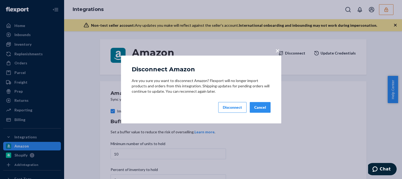
click at [230, 110] on div "Disconnect" at bounding box center [232, 107] width 19 height 5
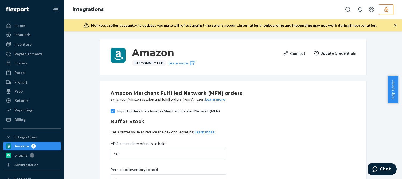
click at [386, 15] on div "Integrations" at bounding box center [233, 9] width 338 height 19
click at [385, 9] on icon "button" at bounding box center [385, 9] width 3 height 5
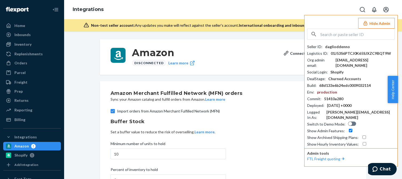
drag, startPoint x: 339, startPoint y: 31, endPoint x: 339, endPoint y: 34, distance: 3.2
click at [339, 32] on input "text" at bounding box center [357, 34] width 74 height 11
click at [340, 36] on input "text" at bounding box center [357, 34] width 74 height 11
paste input "romanheavyvaluecom"
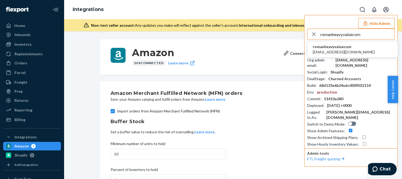
click at [334, 35] on input "romanheavyvaluecom" at bounding box center [357, 34] width 74 height 11
type input "romanheavyvaluecom"
click at [324, 49] on span "[EMAIL_ADDRESS][DOMAIN_NAME]" at bounding box center [344, 51] width 62 height 5
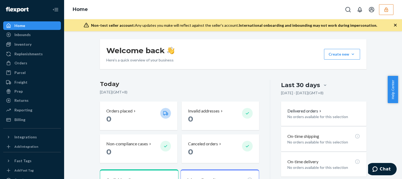
click at [321, 5] on div "Home" at bounding box center [233, 9] width 338 height 19
click at [33, 42] on div "Inventory" at bounding box center [32, 44] width 57 height 7
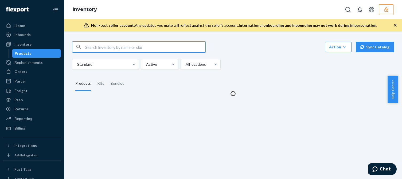
click at [263, 59] on div "Action Create product Create kit or bundle Bulk create products Bulk update pro…" at bounding box center [233, 55] width 322 height 28
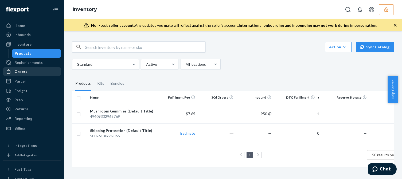
click at [27, 71] on div "Orders" at bounding box center [32, 71] width 57 height 7
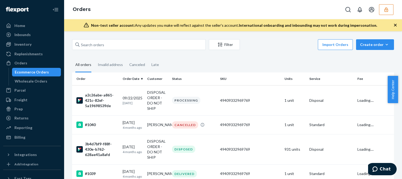
click at [22, 136] on div "Billing" at bounding box center [19, 137] width 11 height 5
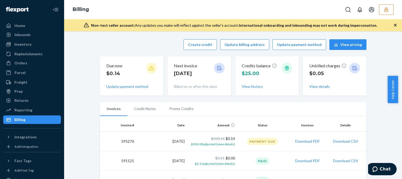
scroll to position [39, 0]
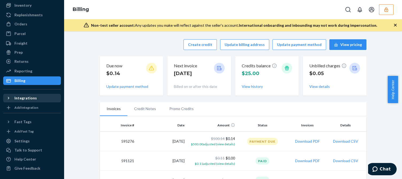
click at [33, 99] on div "Integrations" at bounding box center [25, 97] width 22 height 5
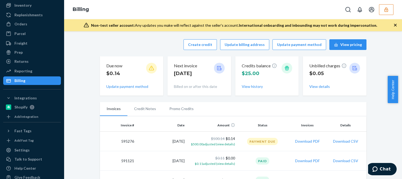
click at [385, 45] on div "Create credit Update billing address Update payment method View pricing Due now…" at bounding box center [233, 145] width 330 height 219
click at [386, 12] on button "button" at bounding box center [386, 9] width 14 height 11
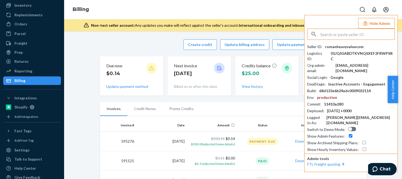
click at [354, 63] on div "Seller ID : romanheavyvaluecom Logistics ID : 01JQS5ABDTKVNQSXEF2FRWPSRC Org ad…" at bounding box center [351, 98] width 88 height 108
click at [359, 63] on div "[EMAIL_ADDRESS][DOMAIN_NAME]" at bounding box center [365, 68] width 59 height 11
copy div "[EMAIL_ADDRESS][DOMAIN_NAME]"
click at [356, 35] on input "text" at bounding box center [357, 34] width 74 height 11
paste input "animalcardsmbgmailcom"
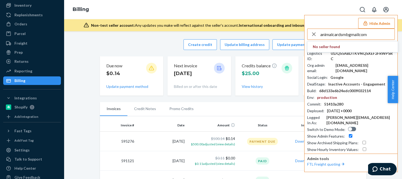
click at [359, 36] on input "animalcardsmbgmailcom" at bounding box center [357, 34] width 74 height 11
click at [368, 36] on input "animalcardsmbgmailcom" at bounding box center [357, 34] width 74 height 11
type input "animalcardsmbgmailcom"
click at [341, 48] on span "animalcardsmbgmailcom" at bounding box center [344, 46] width 62 height 5
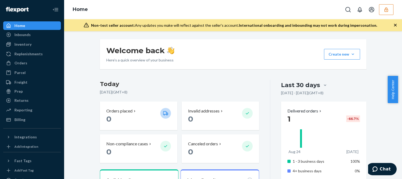
click at [31, 46] on div "Inventory" at bounding box center [32, 44] width 57 height 7
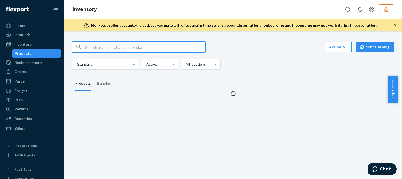
click at [249, 63] on div "Standard Active All locations" at bounding box center [231, 64] width 318 height 11
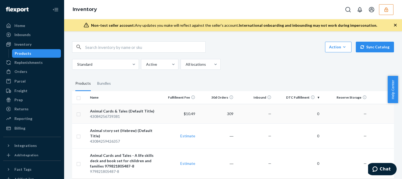
scroll to position [33, 0]
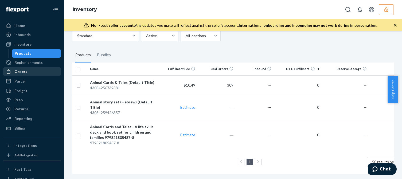
click at [21, 71] on div "Orders" at bounding box center [20, 71] width 13 height 5
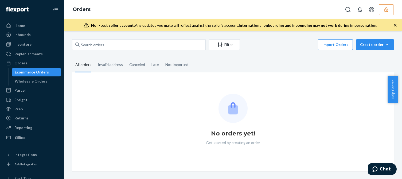
click at [285, 61] on fieldset "All orders Invalid address Canceled Late Not Imported" at bounding box center [233, 65] width 322 height 15
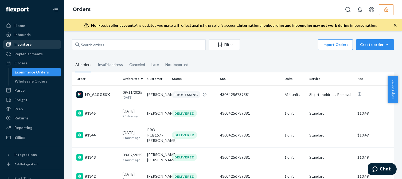
click at [32, 44] on div "Inventory" at bounding box center [32, 44] width 57 height 7
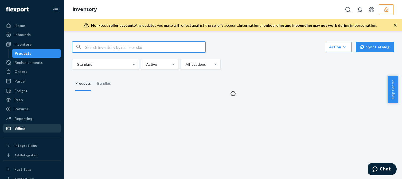
click at [17, 127] on div "Billing" at bounding box center [19, 128] width 11 height 5
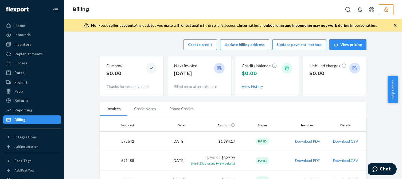
drag, startPoint x: 147, startPoint y: 45, endPoint x: 236, endPoint y: 42, distance: 88.5
click at [148, 45] on div "Create credit Update billing address Update payment method View pricing" at bounding box center [233, 44] width 267 height 11
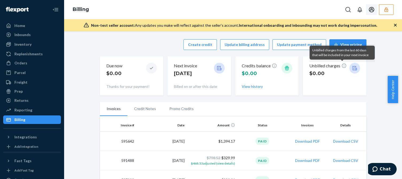
click at [387, 9] on icon "button" at bounding box center [386, 9] width 5 height 5
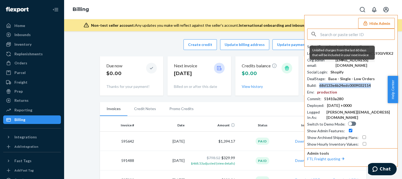
click at [346, 83] on div "68d133e6b24edc0009032114" at bounding box center [345, 85] width 52 height 5
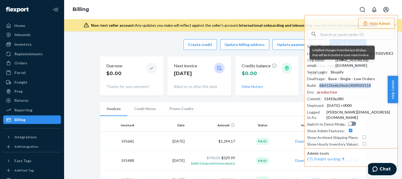
click at [373, 61] on div "Unbilled charges from the last 60 days that will be included in your next invoi…" at bounding box center [342, 53] width 65 height 18
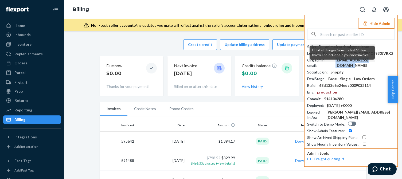
click at [375, 60] on div "animalcardsmb@gmail.com" at bounding box center [365, 62] width 59 height 11
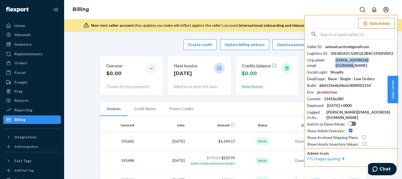
copy div "animalcardsmb@gmail.com"
drag, startPoint x: 333, startPoint y: 34, endPoint x: 347, endPoint y: 38, distance: 14.5
click at [333, 34] on input "text" at bounding box center [357, 34] width 74 height 11
paste input "antoniopandofgmailcom"
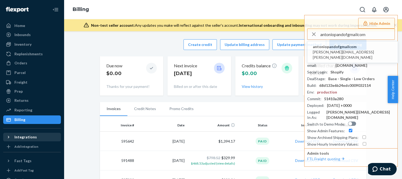
type input "antoniopandofgmailcom"
click at [27, 139] on div "Integrations" at bounding box center [25, 136] width 22 height 5
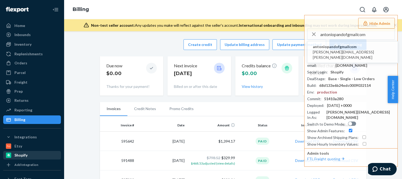
click at [26, 157] on div "Shopify" at bounding box center [20, 155] width 13 height 5
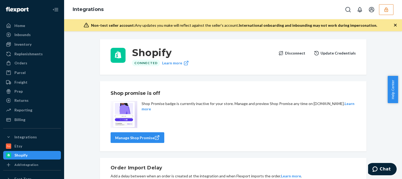
click at [293, 51] on button "Disconnect" at bounding box center [291, 53] width 27 height 11
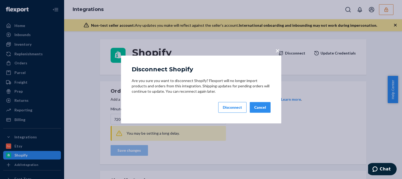
click at [232, 110] on div "Disconnect" at bounding box center [232, 107] width 19 height 5
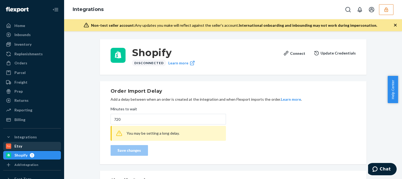
click at [20, 144] on div "Etsy" at bounding box center [18, 145] width 8 height 5
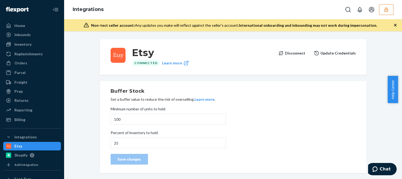
click at [290, 47] on div "Etsy Connected Learn more Disconnect Update Credentials" at bounding box center [233, 57] width 267 height 36
click at [291, 50] on button "Disconnect" at bounding box center [291, 53] width 27 height 11
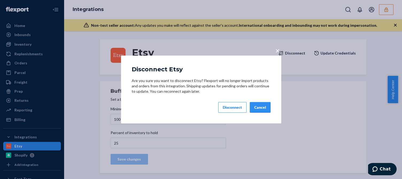
click at [231, 108] on div "Disconnect" at bounding box center [232, 107] width 19 height 5
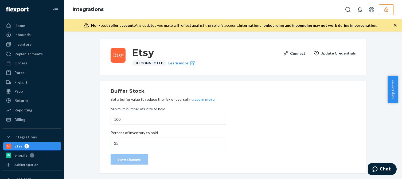
click at [386, 12] on button "button" at bounding box center [386, 9] width 14 height 11
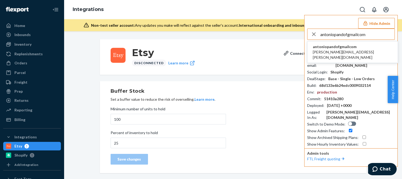
click at [363, 36] on input "antoniopandofgmailcom" at bounding box center [357, 34] width 74 height 11
type input "antoniopandofgmailcom"
click at [343, 49] on span "antonio.pando.f@gmail.com" at bounding box center [353, 54] width 80 height 11
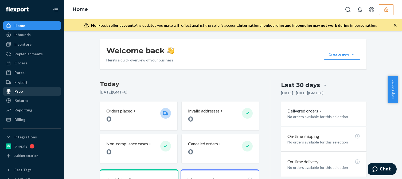
drag, startPoint x: 73, startPoint y: 123, endPoint x: 48, endPoint y: 90, distance: 41.6
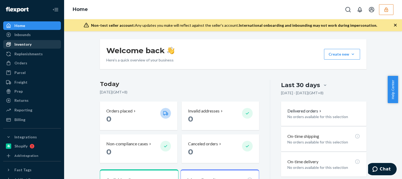
click at [25, 42] on div "Inventory" at bounding box center [22, 44] width 17 height 5
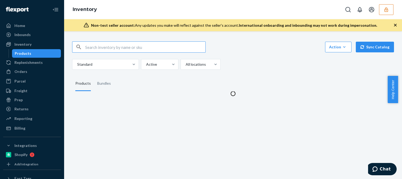
click at [296, 77] on fieldset "Products Bundles" at bounding box center [233, 83] width 322 height 15
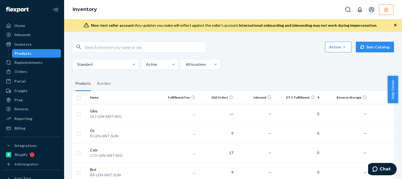
click at [397, 26] on icon "button" at bounding box center [395, 24] width 5 height 5
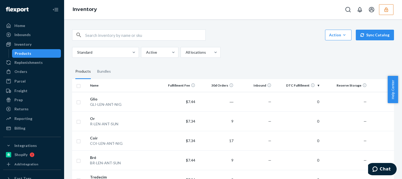
scroll to position [122, 0]
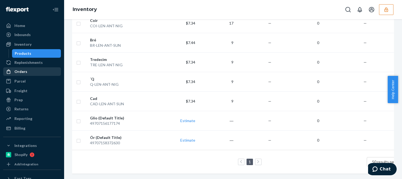
click at [25, 73] on div "Orders" at bounding box center [20, 71] width 13 height 5
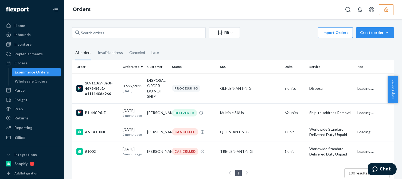
click at [269, 42] on div "Filter Import Orders Create order Ecommerce order Removal order All orders Inva…" at bounding box center [233, 108] width 330 height 163
click at [30, 45] on div "Inventory" at bounding box center [22, 44] width 17 height 5
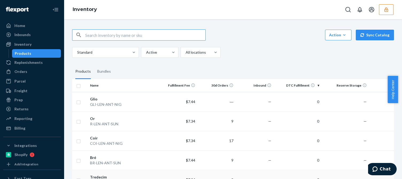
scroll to position [80, 0]
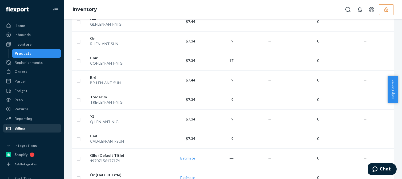
click at [20, 127] on div "Billing" at bounding box center [19, 128] width 11 height 5
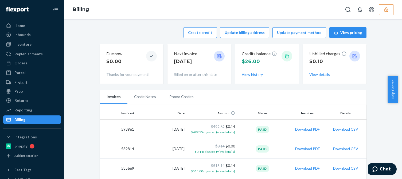
click at [379, 38] on div "Create credit Update billing address Update payment method View pricing Due now…" at bounding box center [233, 172] width 330 height 297
click at [382, 8] on button "button" at bounding box center [386, 9] width 14 height 11
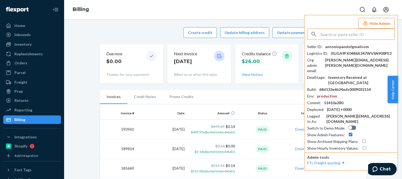
click at [347, 60] on div "antonio.pando.f@gmail.com" at bounding box center [360, 62] width 70 height 11
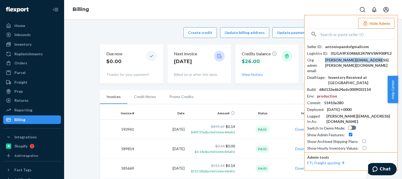
copy div "antonio.pando.f@gmail.com"
click at [351, 32] on input "text" at bounding box center [357, 34] width 74 height 11
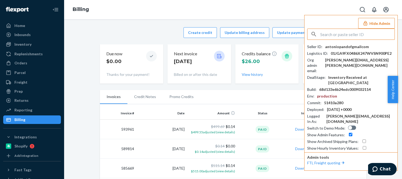
paste input "calltouteamyahoocom"
click at [367, 38] on input "calltouteamyahoocom" at bounding box center [357, 34] width 74 height 11
type input "calltouteamyahoocom"
click at [335, 46] on span "calltouteamyahoocom" at bounding box center [344, 46] width 62 height 5
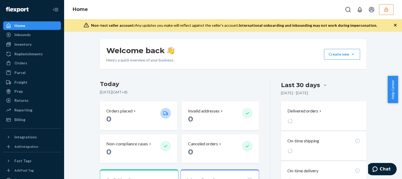
click at [337, 15] on div "Home" at bounding box center [233, 9] width 338 height 19
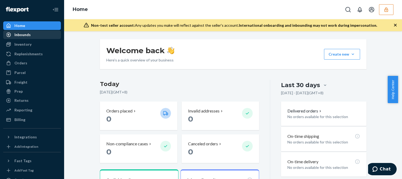
click at [23, 42] on div "Inventory" at bounding box center [22, 44] width 17 height 5
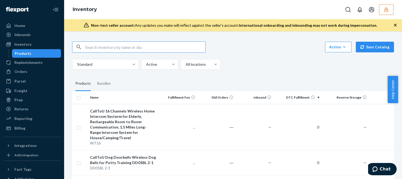
click at [28, 71] on div "Orders" at bounding box center [32, 71] width 57 height 7
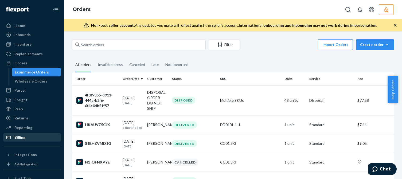
click at [19, 136] on div "Billing" at bounding box center [19, 137] width 11 height 5
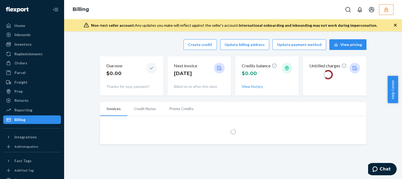
scroll to position [39, 0]
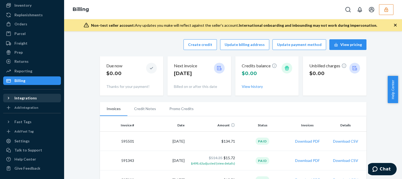
click at [30, 98] on div "Integrations" at bounding box center [25, 97] width 22 height 5
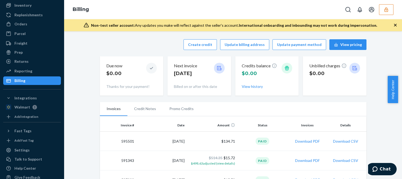
click at [383, 9] on button "button" at bounding box center [386, 9] width 14 height 11
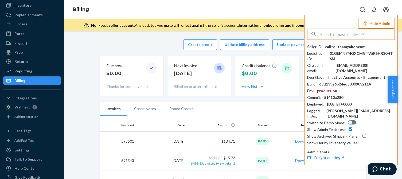
click at [346, 64] on div "calltouteam@yahoo.com" at bounding box center [365, 68] width 59 height 11
click at [353, 31] on input "text" at bounding box center [357, 34] width 74 height 11
paste input "shmulikbngmailcom"
click at [359, 36] on input "shmulikbngmailcom" at bounding box center [357, 34] width 74 height 11
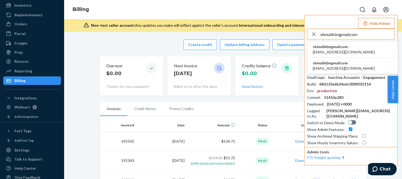
type input "shmulikbngmailcom"
click at [337, 49] on span "natanson94@gmail.com" at bounding box center [344, 51] width 62 height 5
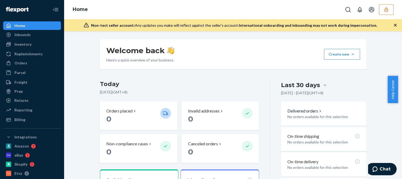
click at [35, 43] on div "Inventory" at bounding box center [32, 44] width 57 height 7
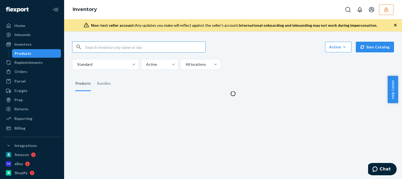
click at [253, 60] on div "Standard Active All locations" at bounding box center [231, 64] width 318 height 11
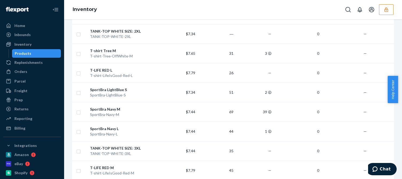
scroll to position [27, 0]
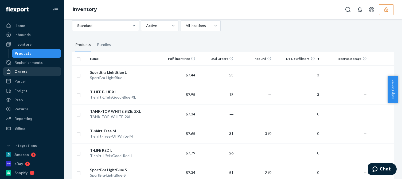
click at [33, 71] on div "Orders" at bounding box center [32, 71] width 57 height 7
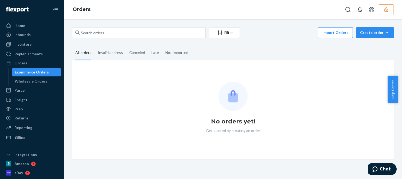
click at [269, 45] on div "Filter Import Orders Create order Ecommerce order Removal order All orders Inva…" at bounding box center [233, 93] width 330 height 132
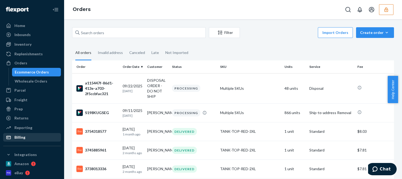
click at [21, 137] on div "Billing" at bounding box center [19, 137] width 11 height 5
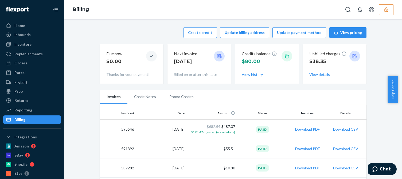
click at [175, 39] on div "Create credit Update billing address Update payment method View pricing Due now…" at bounding box center [233, 55] width 267 height 63
click at [391, 11] on button "button" at bounding box center [386, 9] width 14 height 11
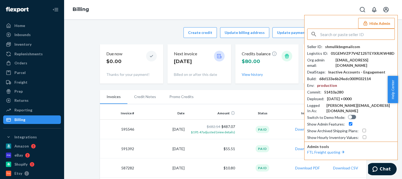
click at [343, 47] on div "shmulikbngmailcom" at bounding box center [342, 46] width 35 height 5
click at [354, 61] on div "shmulikbn@gmail.com" at bounding box center [365, 62] width 59 height 11
click at [355, 37] on input "text" at bounding box center [357, 34] width 74 height 11
paste input "deliverradmincrossmatchcom"
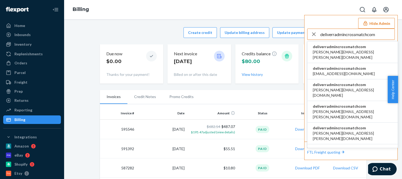
click at [356, 32] on input "deliverradmincrossmatchcom" at bounding box center [357, 34] width 74 height 11
type input "deliverradmincrossmatchcom"
click at [331, 48] on span "deliverradmincrossmatchcom" at bounding box center [353, 46] width 80 height 5
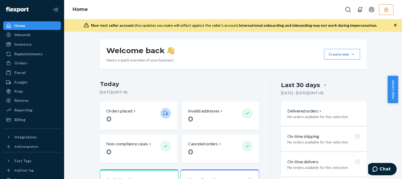
click at [32, 41] on div "Inventory" at bounding box center [32, 44] width 57 height 7
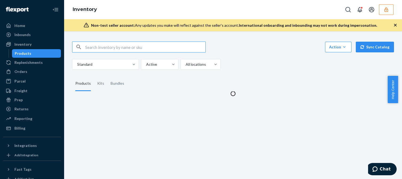
click at [264, 59] on div "Standard Active All locations" at bounding box center [231, 64] width 318 height 11
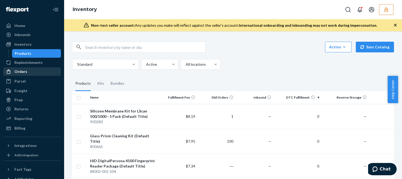
click at [24, 71] on div "Orders" at bounding box center [20, 71] width 13 height 5
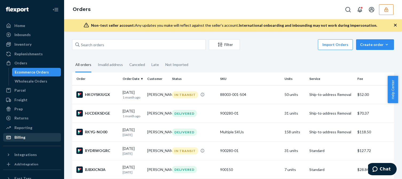
click at [21, 136] on div "Billing" at bounding box center [19, 137] width 11 height 5
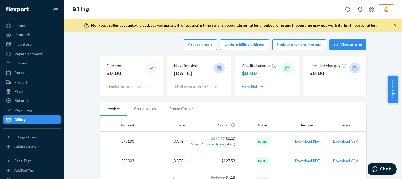
click at [384, 14] on button "button" at bounding box center [386, 9] width 14 height 11
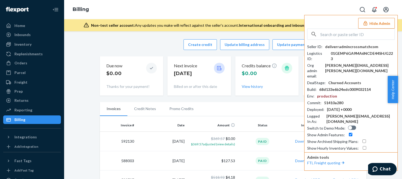
click at [353, 56] on div "Seller ID : deliverradmincrossmatchcom Logistics ID : 01GEMP6GA9MA6NCDE44SHJG22…" at bounding box center [351, 97] width 88 height 107
click at [353, 63] on div "[PERSON_NAME][EMAIL_ADDRESS][PERSON_NAME][DOMAIN_NAME]" at bounding box center [360, 68] width 70 height 11
copy div "[PERSON_NAME][EMAIL_ADDRESS][PERSON_NAME][DOMAIN_NAME]"
click at [331, 34] on input "text" at bounding box center [357, 34] width 74 height 11
paste input "dcookeadvtccom"
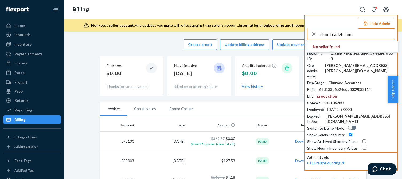
click at [356, 36] on input "dcookeadvtccom" at bounding box center [357, 34] width 74 height 11
type input "dcookeadvtccom"
click at [318, 52] on span "[EMAIL_ADDRESS][DOMAIN_NAME]" at bounding box center [344, 51] width 62 height 5
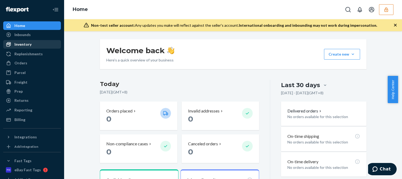
click at [29, 43] on div "Inventory" at bounding box center [22, 44] width 17 height 5
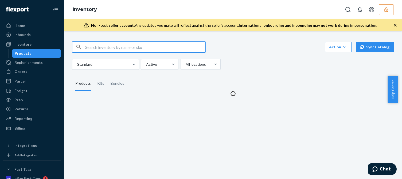
click at [285, 74] on div "Action Create product Create kit or bundle Bulk create products Bulk update pro…" at bounding box center [233, 65] width 330 height 61
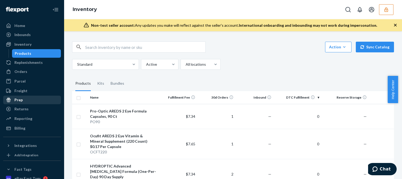
scroll to position [53, 0]
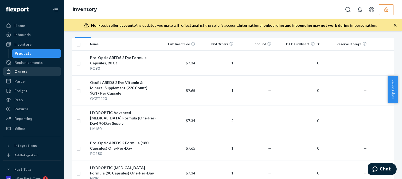
click at [29, 73] on div "Orders" at bounding box center [32, 71] width 57 height 7
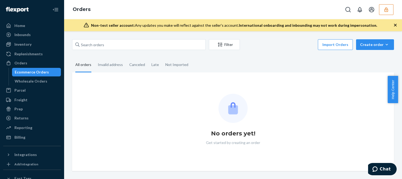
click at [293, 65] on fieldset "All orders Invalid address Canceled Late Not Imported" at bounding box center [233, 65] width 322 height 15
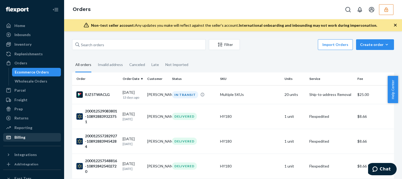
click at [18, 135] on div "Billing" at bounding box center [19, 137] width 11 height 5
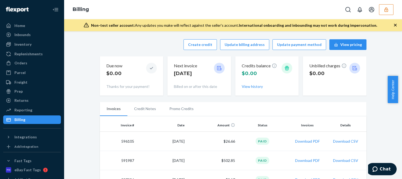
click at [390, 10] on button "button" at bounding box center [386, 9] width 14 height 11
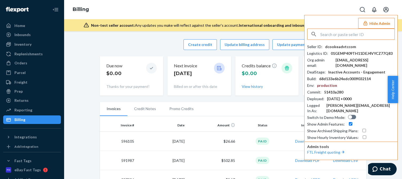
click at [351, 69] on div "Inactive Accounts - Engagement" at bounding box center [356, 71] width 57 height 5
drag, startPoint x: 353, startPoint y: 63, endPoint x: 356, endPoint y: 61, distance: 3.4
click at [353, 63] on div "sales@adv-tc.com" at bounding box center [365, 62] width 59 height 11
copy div "sales@adv-tc.com"
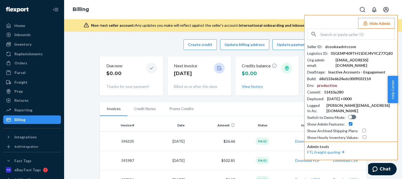
click at [375, 24] on button "Hide Admin" at bounding box center [376, 23] width 37 height 11
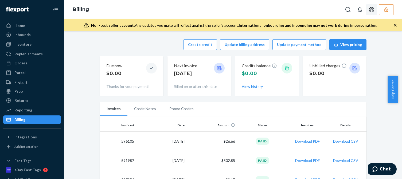
click at [387, 10] on icon "button" at bounding box center [386, 9] width 5 height 5
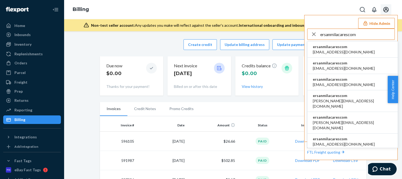
click at [359, 35] on input "ersanmilacarescom" at bounding box center [357, 34] width 74 height 11
type input "ersanmilacarescom"
click at [334, 48] on span "ersanmilacarescom" at bounding box center [344, 46] width 62 height 5
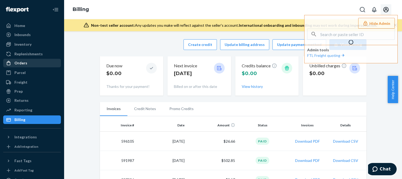
click at [15, 62] on div "Orders" at bounding box center [20, 62] width 13 height 5
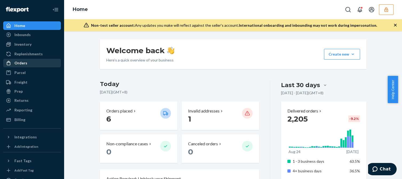
drag, startPoint x: 20, startPoint y: 65, endPoint x: 47, endPoint y: 68, distance: 27.2
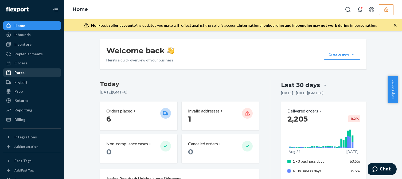
click at [20, 65] on div "Orders" at bounding box center [20, 62] width 13 height 5
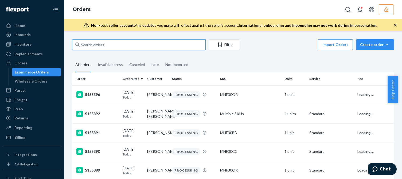
click at [95, 45] on input "text" at bounding box center [139, 44] width 134 height 11
paste input "S148589"
type input "S148589"
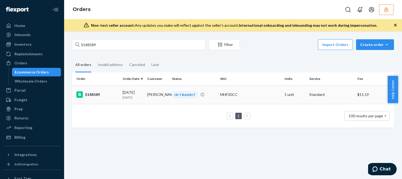
click at [140, 91] on div "[DATE] [DATE]" at bounding box center [133, 95] width 20 height 10
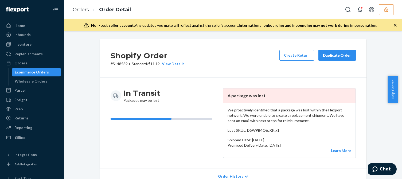
click at [282, 116] on p "We proactively identified that a package was lost within the Flexport network. …" at bounding box center [290, 115] width 124 height 16
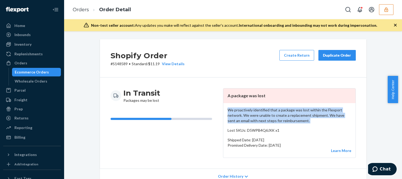
click at [282, 116] on p "We proactively identified that a package was lost within the Flexport network. …" at bounding box center [290, 115] width 124 height 16
click at [385, 7] on icon "button" at bounding box center [386, 9] width 5 height 5
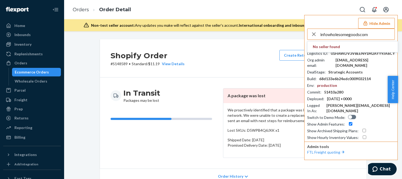
click at [377, 32] on input "infowholesomegoodscom" at bounding box center [357, 34] width 74 height 11
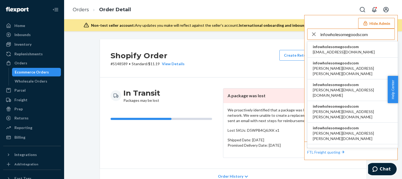
click at [374, 35] on input "infowholesomegoodscom" at bounding box center [357, 34] width 74 height 11
type input "infowholesomegoodscom"
click at [342, 49] on span "infowholesomegoodscom" at bounding box center [344, 46] width 62 height 5
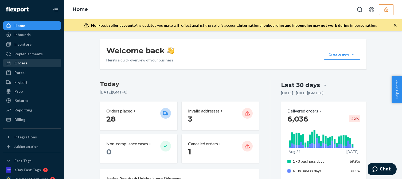
click at [28, 67] on div "Orders" at bounding box center [32, 62] width 57 height 7
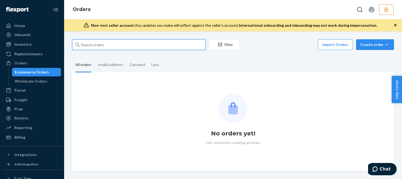
drag, startPoint x: 113, startPoint y: 49, endPoint x: 117, endPoint y: 46, distance: 4.7
click at [113, 49] on input "text" at bounding box center [139, 44] width 134 height 11
paste input "CH3370860"
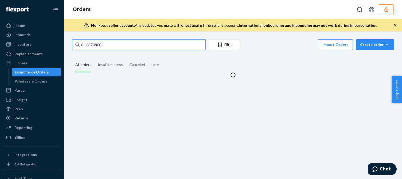
click at [128, 48] on input "CH3370860" at bounding box center [139, 44] width 134 height 11
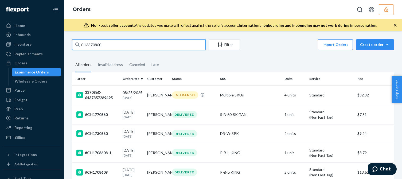
click at [90, 44] on input "CH3370860" at bounding box center [139, 44] width 134 height 11
paste input "3370860-6437357289495"
type input "3370860-6437357289495"
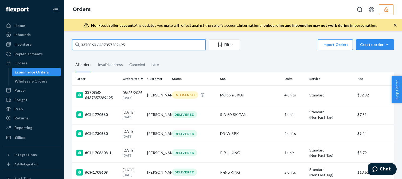
click at [123, 45] on input "3370860-6437357289495" at bounding box center [139, 44] width 134 height 11
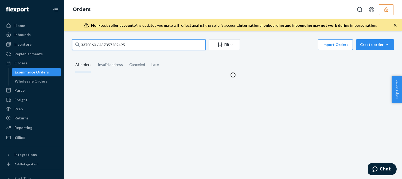
click at [133, 43] on input "3370860-6437357289495" at bounding box center [139, 44] width 134 height 11
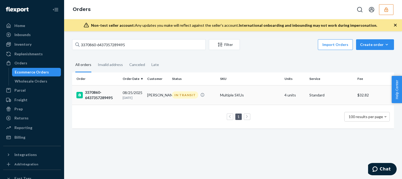
click at [119, 97] on td "3370860-6437357289495" at bounding box center [96, 95] width 48 height 20
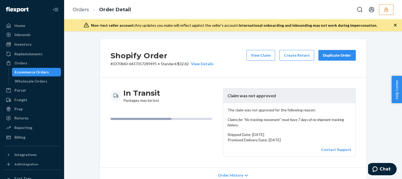
click at [270, 117] on em "Claims for "No tracking movement" must have 7 days of no shipment tracking hist…" at bounding box center [290, 122] width 124 height 11
click at [269, 116] on p "The claim was not approved for the following reason: Claims for "No tracking mo…" at bounding box center [290, 117] width 124 height 20
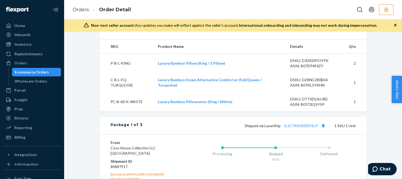
scroll to position [294, 0]
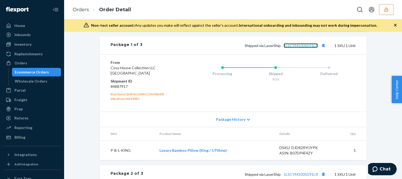
click at [298, 48] on link "1LSCYM1005D91LP" at bounding box center [301, 45] width 34 height 5
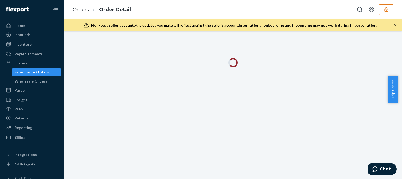
click at [394, 24] on icon "button" at bounding box center [395, 25] width 3 height 3
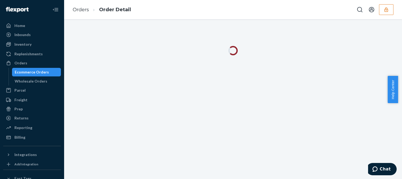
click at [35, 72] on div "Ecommerce Orders" at bounding box center [32, 71] width 34 height 5
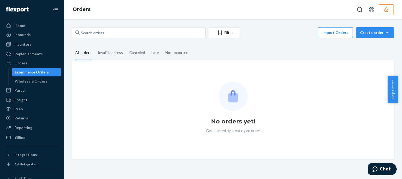
click at [259, 48] on fieldset "All orders Invalid address Canceled Late Not Imported" at bounding box center [233, 53] width 322 height 15
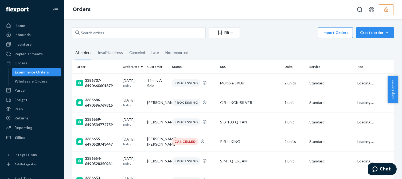
click at [135, 85] on p "Today" at bounding box center [133, 85] width 20 height 5
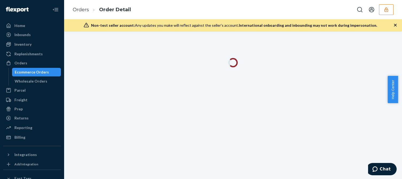
click at [395, 23] on icon "button" at bounding box center [395, 24] width 5 height 5
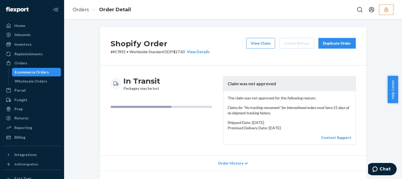
click at [263, 109] on em "Claims for "No tracking movement" for international orders must have 21 days of…" at bounding box center [290, 110] width 124 height 11
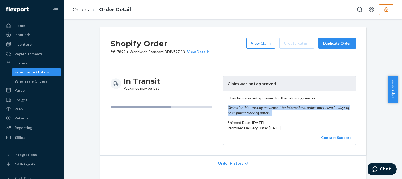
click at [263, 109] on em "Claims for "No tracking movement" for international orders must have 21 days of…" at bounding box center [290, 110] width 124 height 11
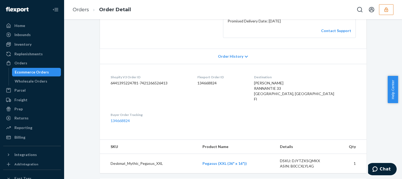
scroll to position [187, 0]
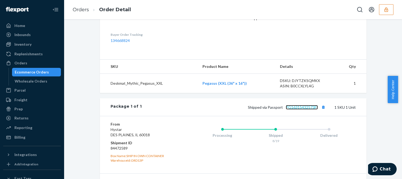
click at [309, 109] on link "PG16315432573FI" at bounding box center [302, 107] width 32 height 5
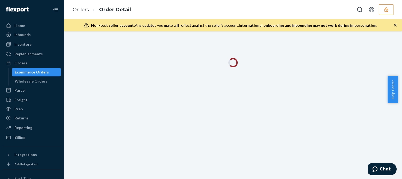
click at [395, 26] on icon "button" at bounding box center [395, 24] width 5 height 5
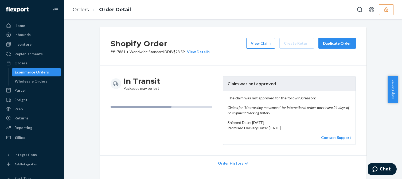
click at [258, 111] on em "Claims for "No tracking movement" for international orders must have 21 days of…" at bounding box center [290, 110] width 124 height 11
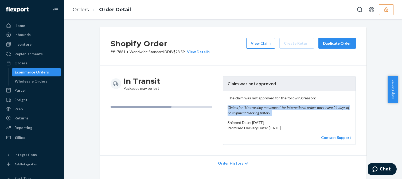
click at [258, 111] on em "Claims for "No tracking movement" for international orders must have 21 days of…" at bounding box center [290, 110] width 124 height 11
click at [274, 110] on em "Claims for "No tracking movement" for international orders must have 21 days of…" at bounding box center [290, 110] width 124 height 11
drag, startPoint x: 277, startPoint y: 112, endPoint x: 255, endPoint y: 103, distance: 24.1
click at [255, 103] on p "The claim was not approved for the following reason: Claims for "No tracking mo…" at bounding box center [290, 105] width 124 height 20
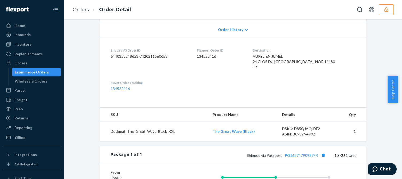
scroll to position [187, 0]
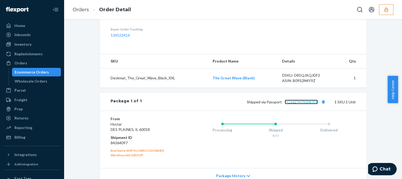
click at [298, 104] on link "PG16274790987FR" at bounding box center [301, 102] width 33 height 5
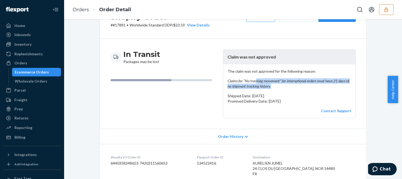
scroll to position [0, 0]
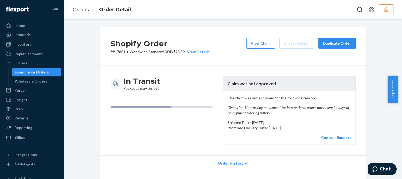
drag, startPoint x: 296, startPoint y: 127, endPoint x: 230, endPoint y: 109, distance: 67.7
click at [228, 110] on div "The claim was not approved for the following reason: Claims for "No tracking mo…" at bounding box center [289, 117] width 132 height 53
click at [261, 118] on div "The claim was not approved for the following reason: Claims for "No tracking mo…" at bounding box center [289, 117] width 132 height 53
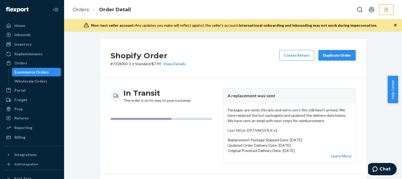
scroll to position [80, 0]
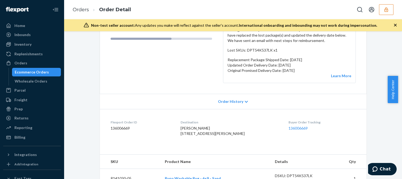
drag, startPoint x: 317, startPoint y: 72, endPoint x: 240, endPoint y: 63, distance: 77.2
click at [240, 63] on div "Packages are rarely this late and we're sorry this still hasn't arrived. We hav…" at bounding box center [289, 53] width 132 height 60
click at [290, 67] on p "Updated Order Delivery Date: [DATE]" at bounding box center [290, 65] width 124 height 5
drag, startPoint x: 278, startPoint y: 65, endPoint x: 321, endPoint y: 64, distance: 43.0
click at [321, 64] on p "Updated Order Delivery Date: [DATE]" at bounding box center [290, 65] width 124 height 5
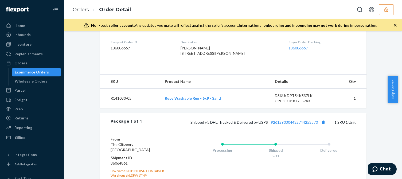
scroll to position [235, 0]
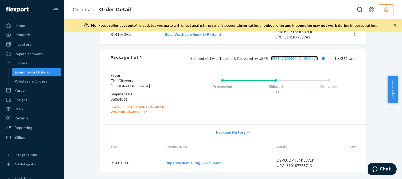
click at [289, 58] on link "9261290304432744253570" at bounding box center [294, 58] width 47 height 5
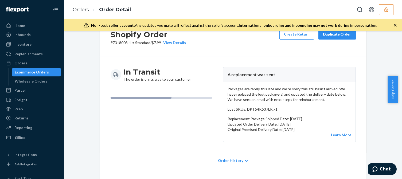
scroll to position [0, 0]
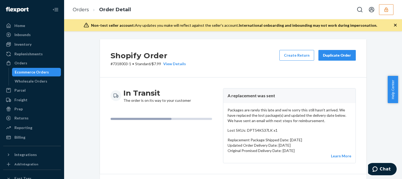
click at [260, 104] on div "Packages are rarely this late and we're sorry this still hasn't arrived. We hav…" at bounding box center [289, 133] width 132 height 60
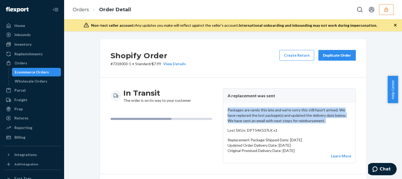
click at [260, 104] on div "Packages are rarely this late and we're sorry this still hasn't arrived. We hav…" at bounding box center [289, 133] width 132 height 60
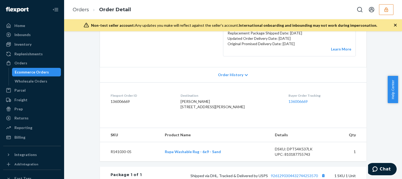
scroll to position [214, 0]
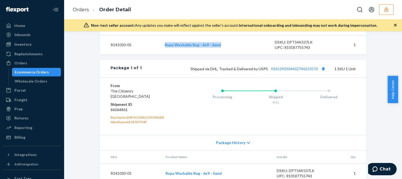
drag, startPoint x: 159, startPoint y: 57, endPoint x: 224, endPoint y: 55, distance: 64.9
click at [224, 55] on tr "R141030-05 Rupa Washable Rug - 6x9 - Sand DSKU: DPT54K537LK UPC: 810187755743 1" at bounding box center [233, 45] width 267 height 20
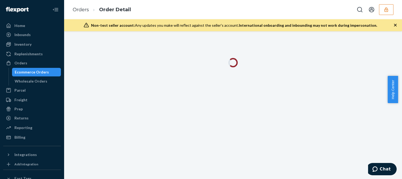
drag, startPoint x: 321, startPoint y: 80, endPoint x: 334, endPoint y: 66, distance: 19.1
click at [322, 78] on div at bounding box center [233, 105] width 338 height 148
click at [396, 26] on icon "button" at bounding box center [395, 25] width 3 height 3
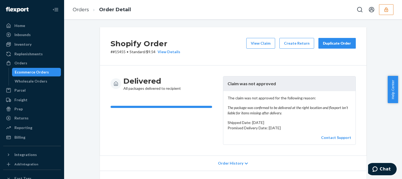
click at [263, 110] on em "The package was confirmed to be delivered at the right location and flexport is…" at bounding box center [290, 110] width 124 height 11
click at [259, 108] on em "The package was confirmed to be delivered at the right location and flexport is…" at bounding box center [290, 110] width 124 height 11
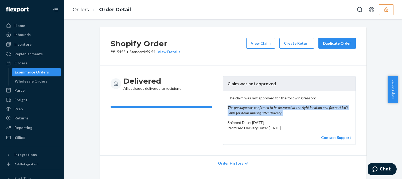
click at [259, 108] on em "The package was confirmed to be delivered at the right location and flexport is…" at bounding box center [290, 110] width 124 height 11
click at [275, 108] on em "The package was confirmed to be delivered at the right location and flexport is…" at bounding box center [290, 110] width 124 height 11
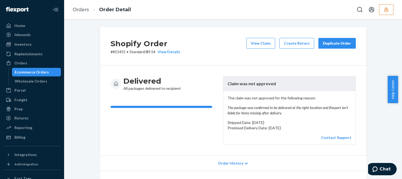
click at [287, 111] on em "The package was confirmed to be delivered at the right location and flexport is…" at bounding box center [290, 110] width 124 height 11
click at [289, 112] on em "The package was confirmed to be delivered at the right location and flexport is…" at bounding box center [290, 110] width 124 height 11
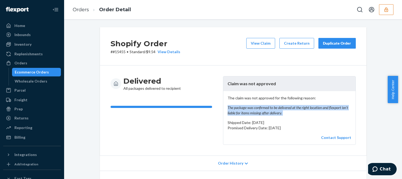
click at [289, 112] on em "The package was confirmed to be delivered at the right location and flexport is…" at bounding box center [290, 110] width 124 height 11
click at [297, 112] on em "The package was confirmed to be delivered at the right location and flexport is…" at bounding box center [290, 110] width 124 height 11
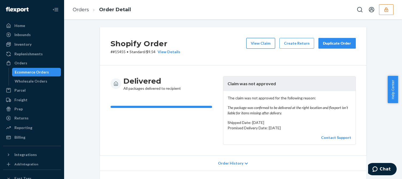
click at [263, 40] on button "View Claim" at bounding box center [260, 43] width 29 height 11
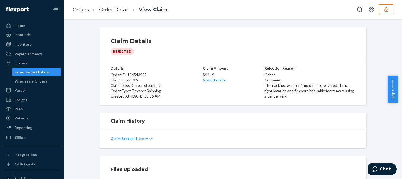
click at [199, 115] on div "Claim History" at bounding box center [233, 121] width 267 height 16
drag, startPoint x: 162, startPoint y: 86, endPoint x: 137, endPoint y: 86, distance: 25.1
click at [136, 86] on p "Claim Type: Delivered but Lost" at bounding box center [156, 85] width 91 height 5
click at [158, 86] on p "Claim Type: Delivered but Lost" at bounding box center [156, 85] width 91 height 5
drag, startPoint x: 128, startPoint y: 85, endPoint x: 170, endPoint y: 84, distance: 41.4
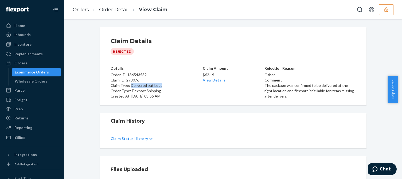
click at [170, 84] on p "Claim Type: Delivered but Lost" at bounding box center [156, 85] width 91 height 5
copy p "Delivered but Lost"
click at [112, 13] on li "Order Detail" at bounding box center [109, 9] width 40 height 7
click at [114, 11] on link "Order Detail" at bounding box center [114, 10] width 30 height 6
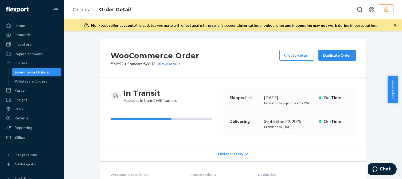
click at [310, 116] on div "Delivering [DATE] Promised by [DATE] On-Time" at bounding box center [289, 124] width 133 height 24
click at [298, 126] on p "Promised by [DATE]" at bounding box center [289, 126] width 50 height 5
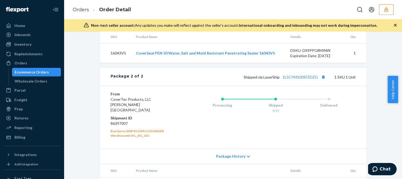
scroll to position [350, 0]
